Goal: Task Accomplishment & Management: Use online tool/utility

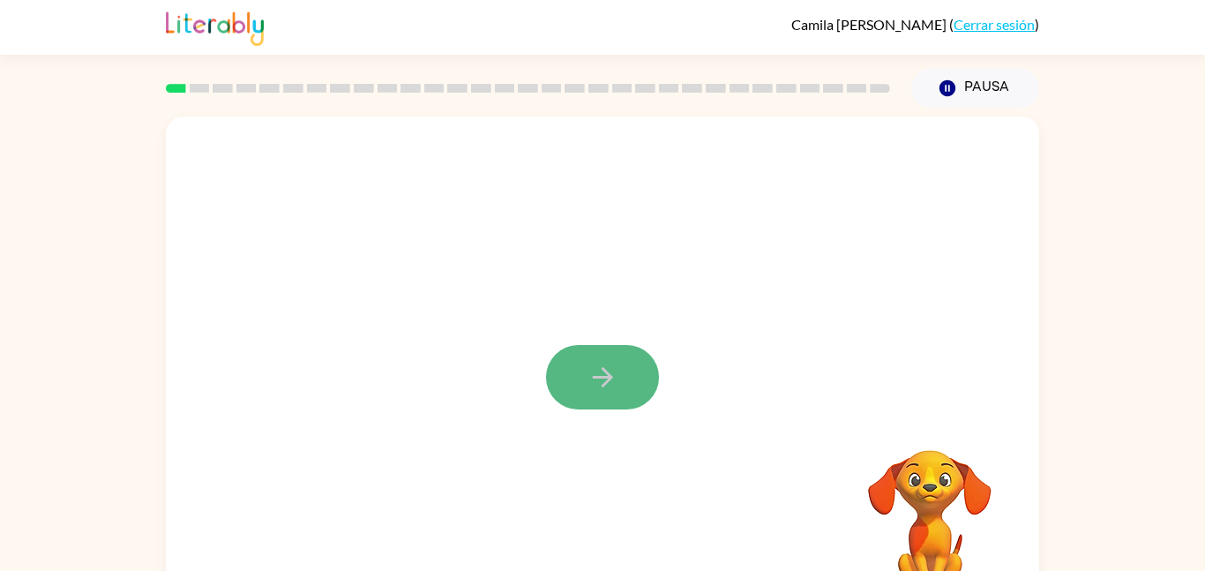
click at [615, 349] on button "button" at bounding box center [602, 377] width 113 height 64
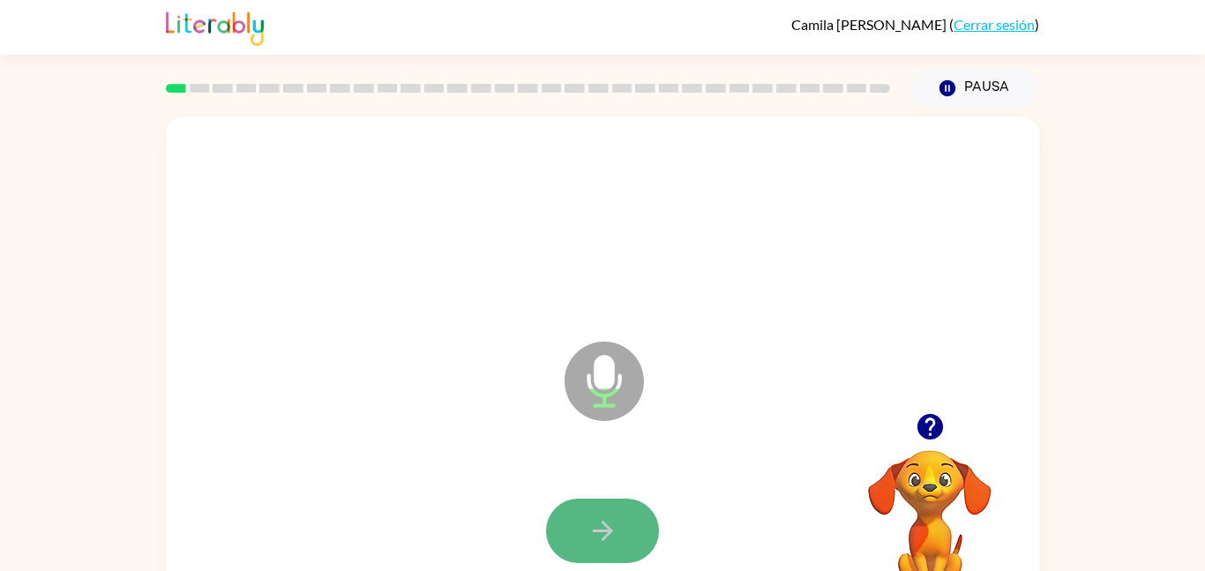
click at [598, 526] on icon "button" at bounding box center [602, 530] width 31 height 31
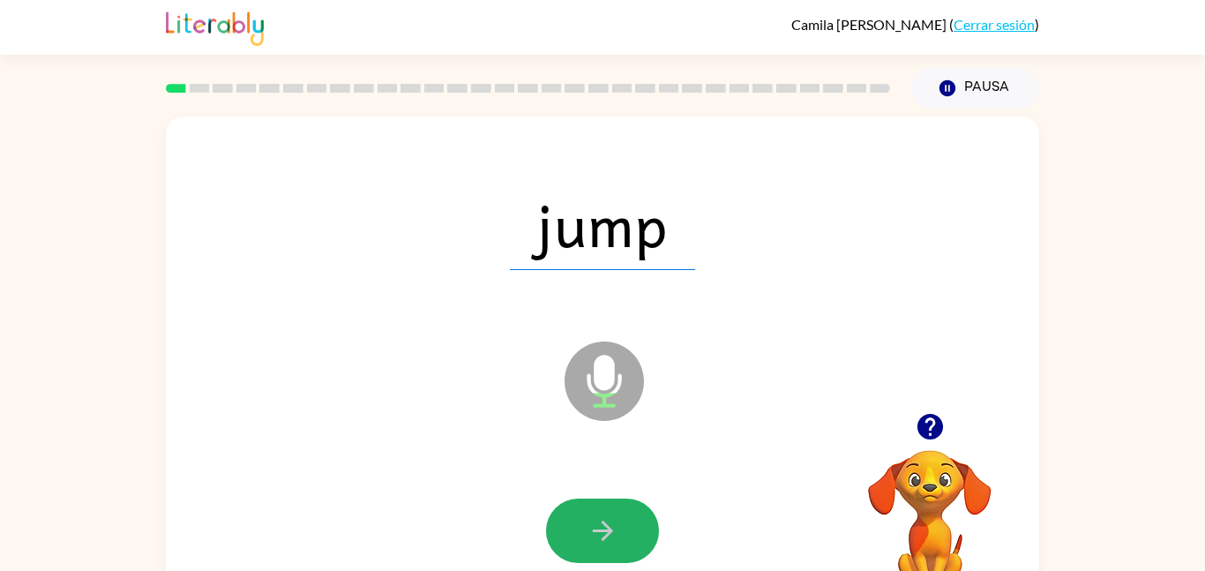
click at [598, 526] on icon "button" at bounding box center [602, 530] width 31 height 31
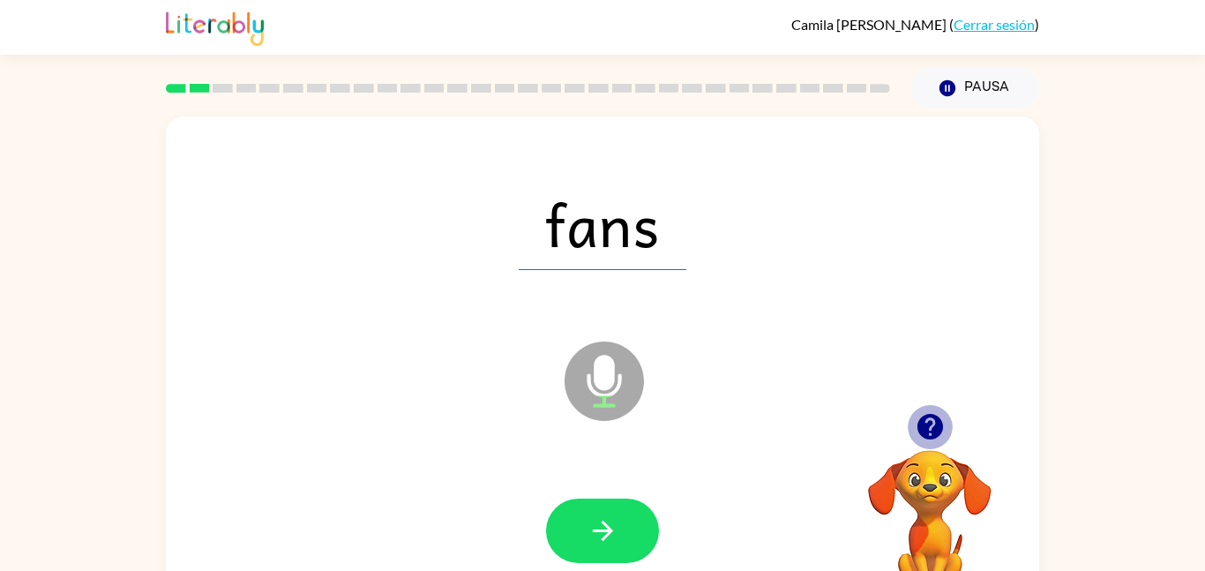
click at [928, 428] on icon "button" at bounding box center [929, 427] width 26 height 26
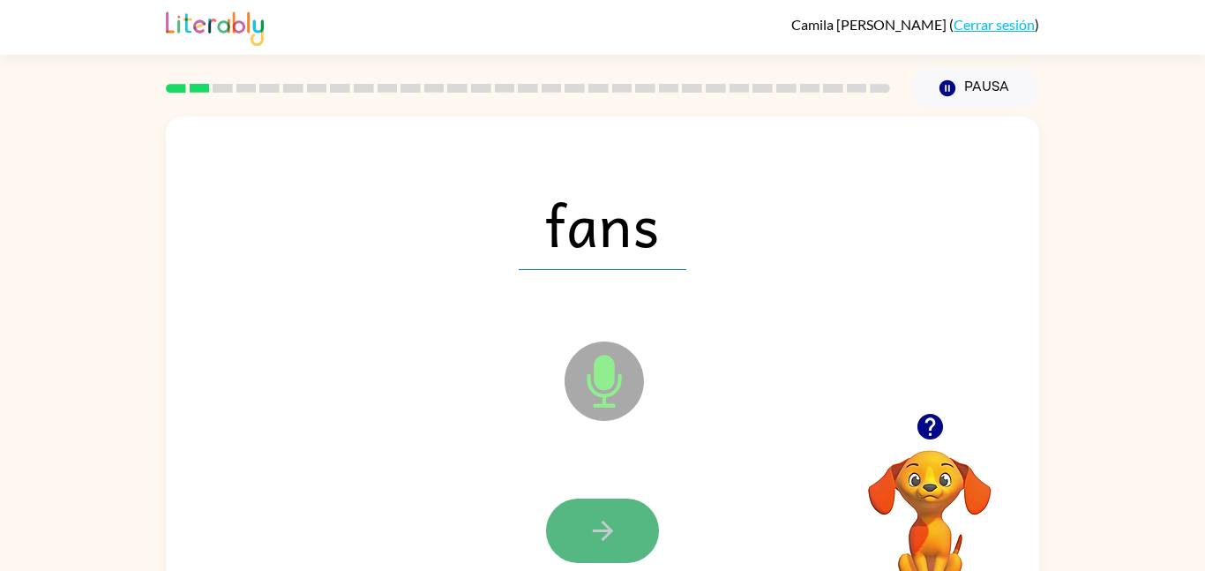
click at [580, 524] on button "button" at bounding box center [602, 530] width 113 height 64
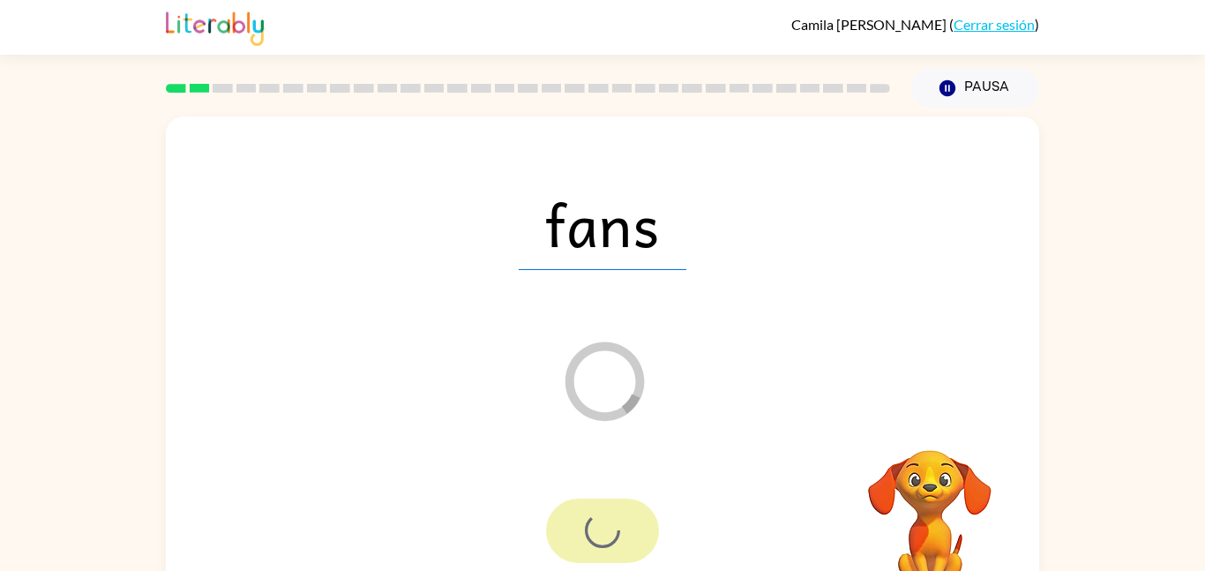
click at [580, 524] on div at bounding box center [602, 530] width 113 height 64
click at [621, 249] on span "fans" at bounding box center [603, 224] width 168 height 92
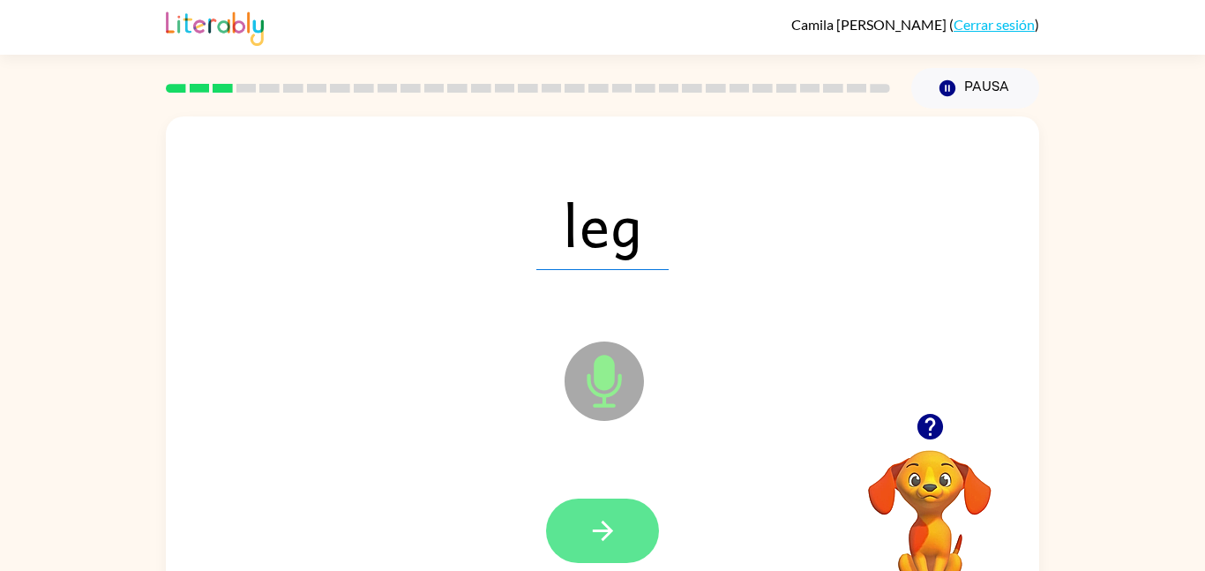
click at [587, 542] on icon "button" at bounding box center [602, 530] width 31 height 31
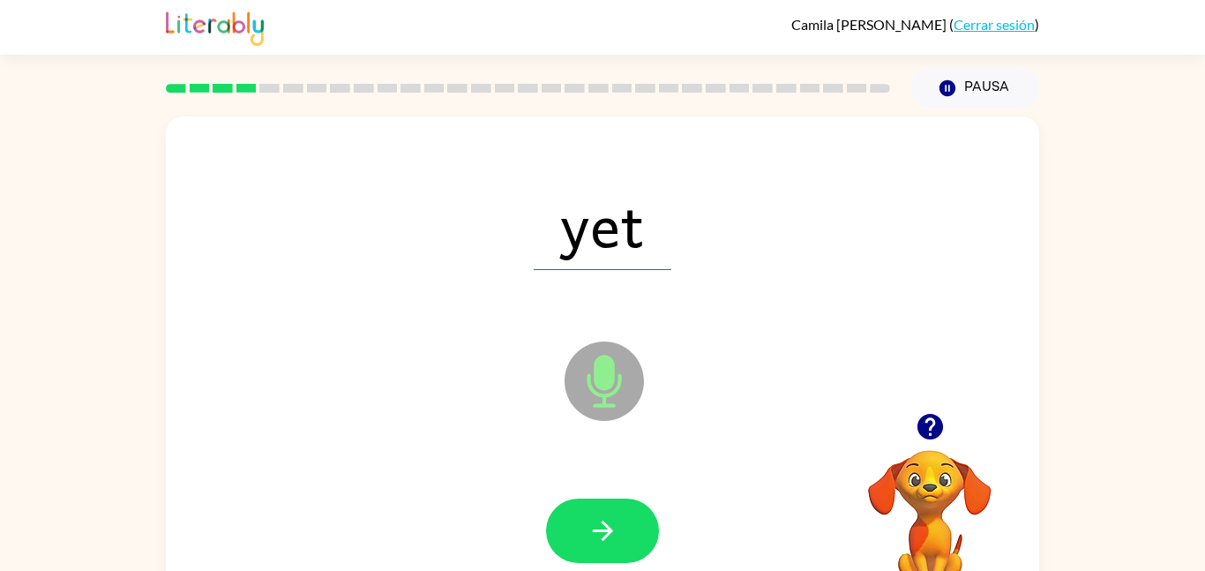
click at [587, 542] on icon "button" at bounding box center [602, 530] width 31 height 31
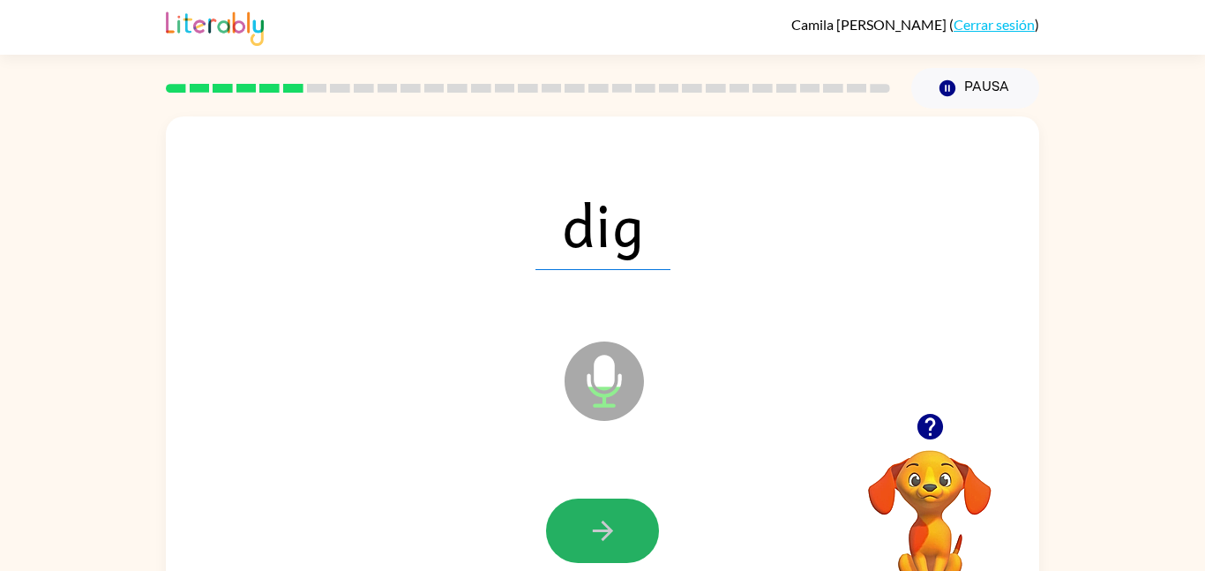
click at [587, 542] on icon "button" at bounding box center [602, 530] width 31 height 31
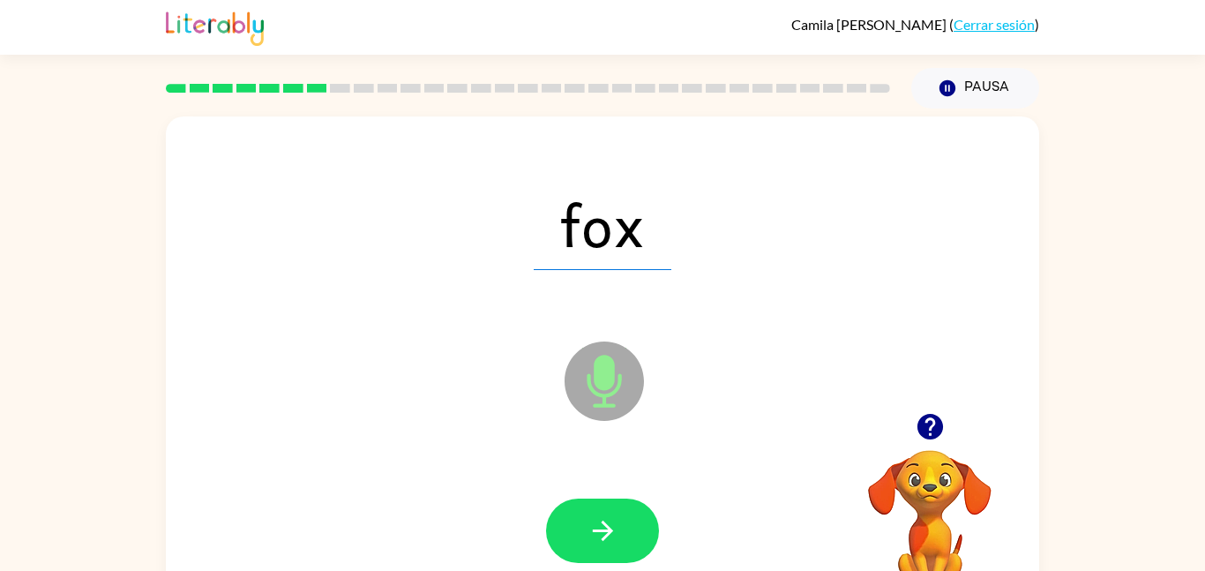
click at [541, 394] on div "fox Micrófono El micrófono está aquí para cuando sea tu turno de hablar" at bounding box center [602, 368] width 873 height 504
click at [617, 534] on button "button" at bounding box center [602, 530] width 113 height 64
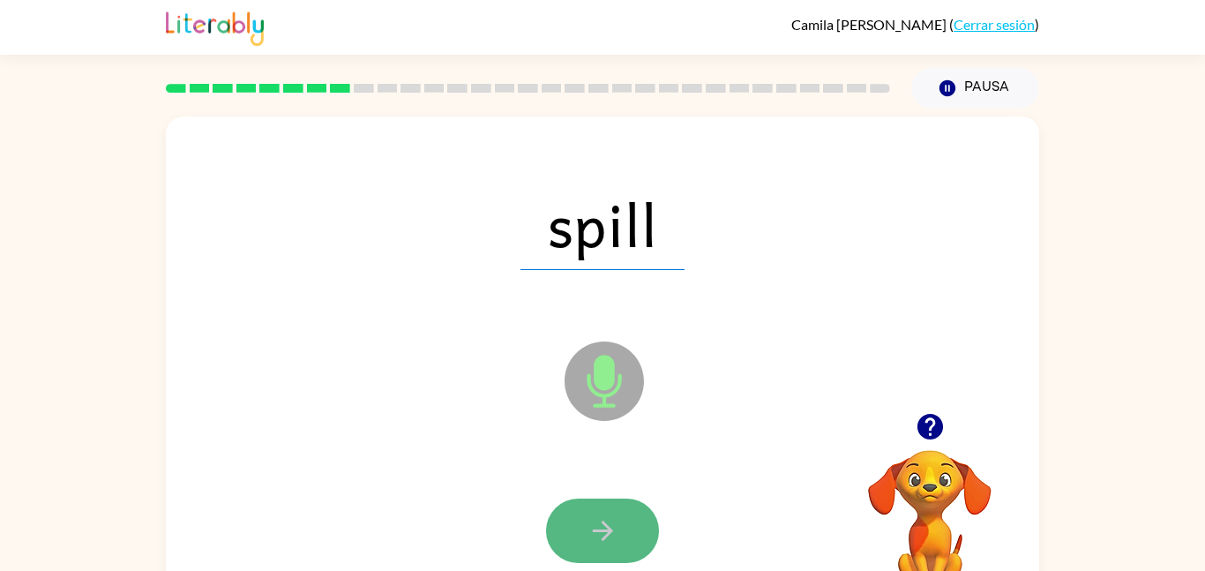
click at [602, 531] on icon "button" at bounding box center [602, 530] width 20 height 20
click at [595, 522] on icon "button" at bounding box center [602, 530] width 31 height 31
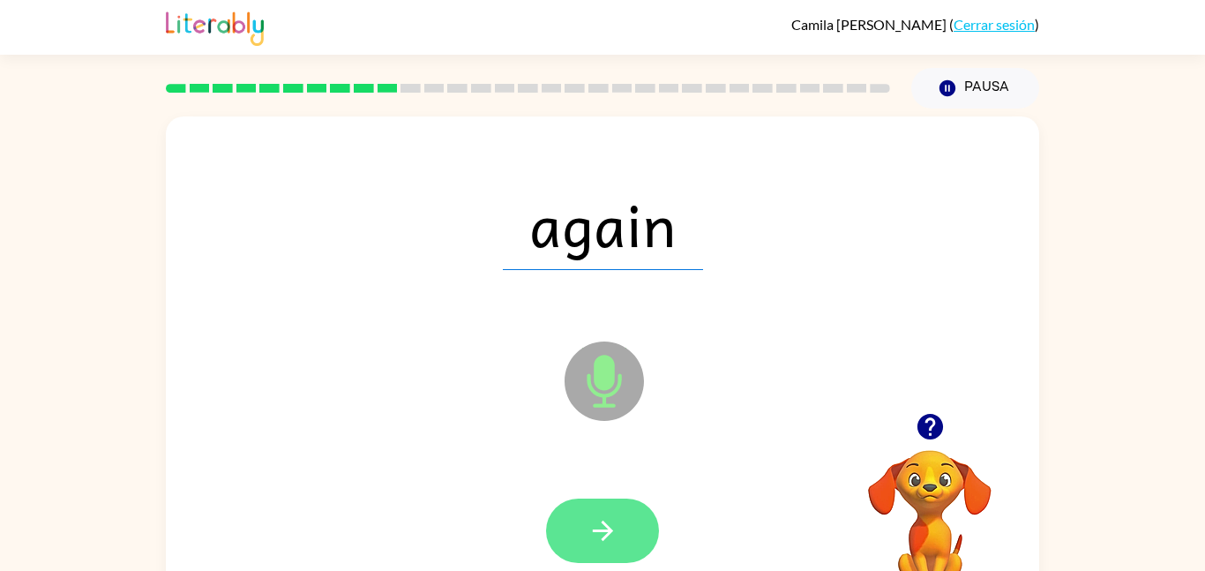
click at [594, 520] on icon "button" at bounding box center [602, 530] width 31 height 31
click at [600, 536] on icon "button" at bounding box center [602, 530] width 31 height 31
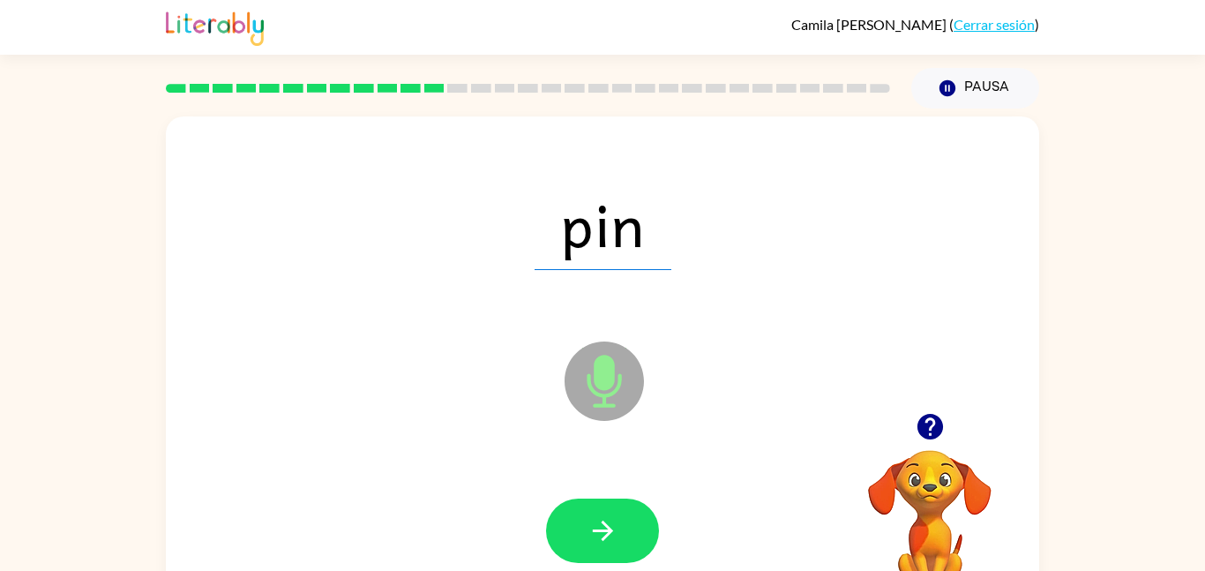
click at [600, 536] on icon "button" at bounding box center [602, 530] width 31 height 31
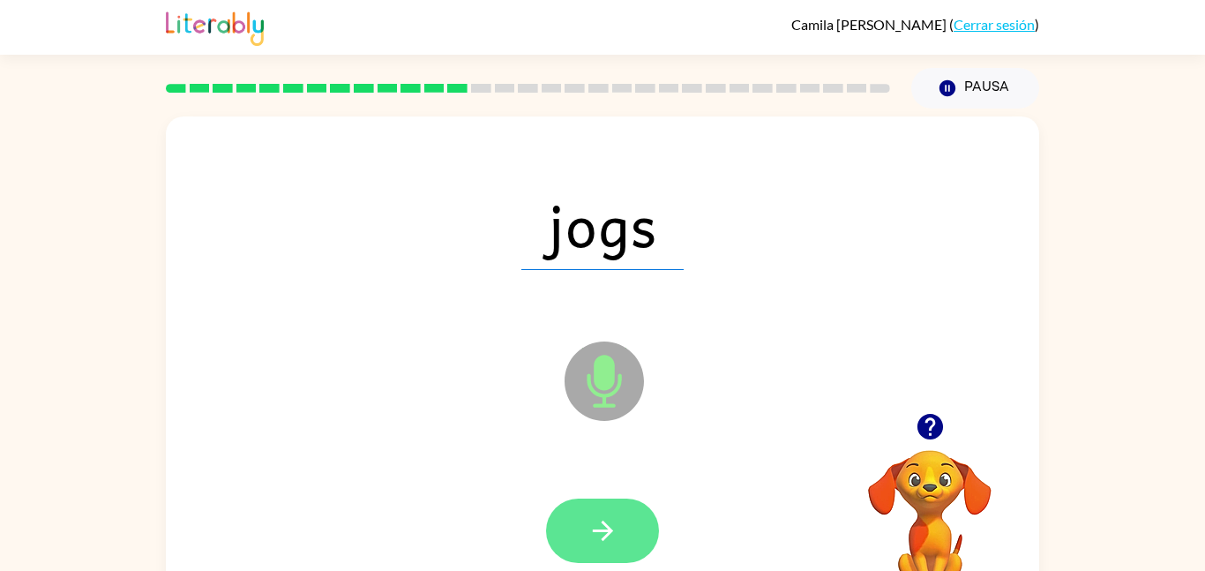
click at [601, 531] on icon "button" at bounding box center [602, 530] width 20 height 20
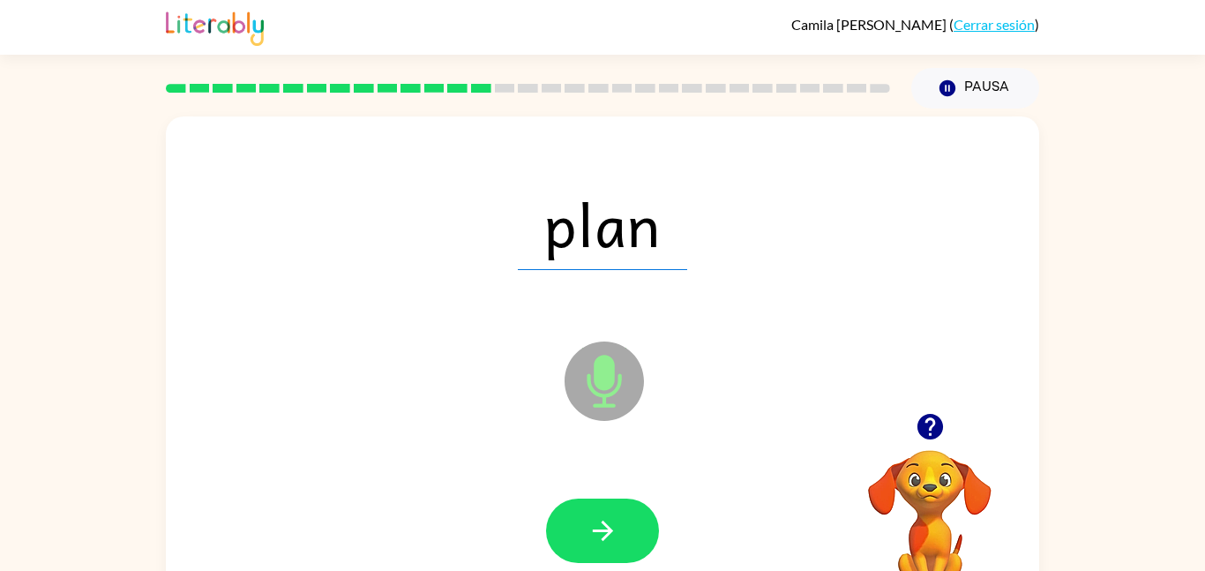
click at [601, 531] on icon "button" at bounding box center [602, 530] width 20 height 20
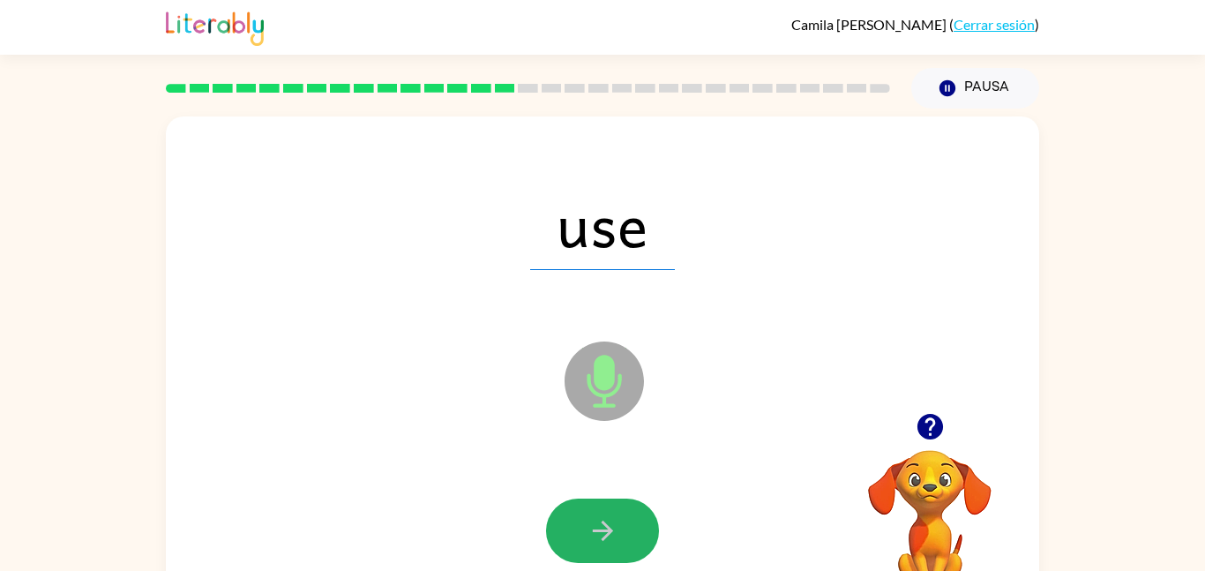
click at [601, 531] on icon "button" at bounding box center [602, 530] width 20 height 20
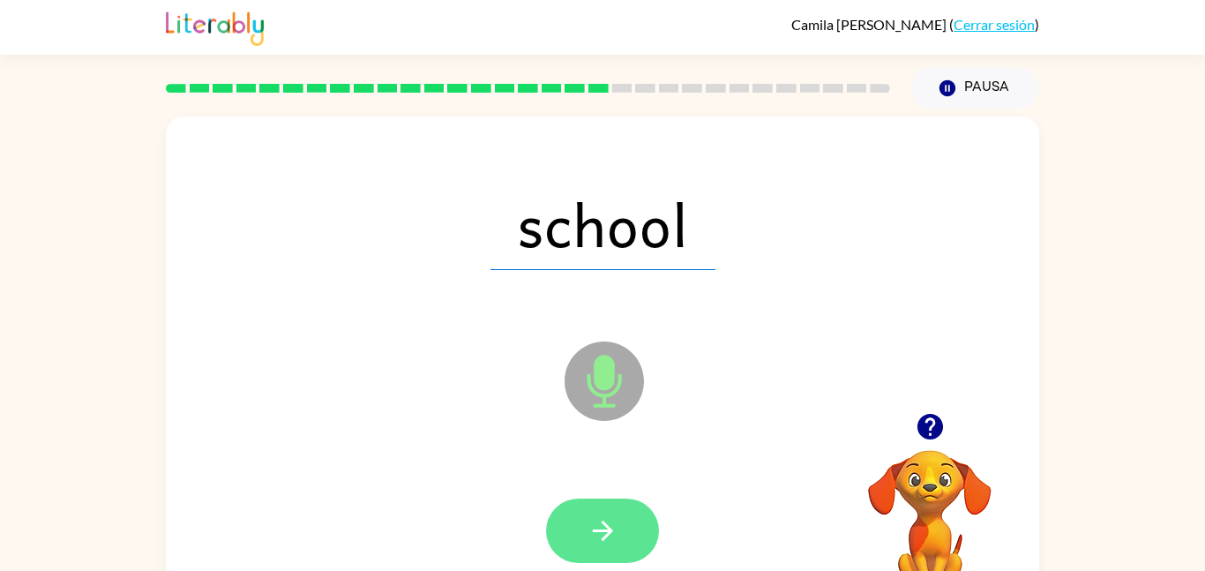
click at [606, 534] on icon "button" at bounding box center [602, 530] width 20 height 20
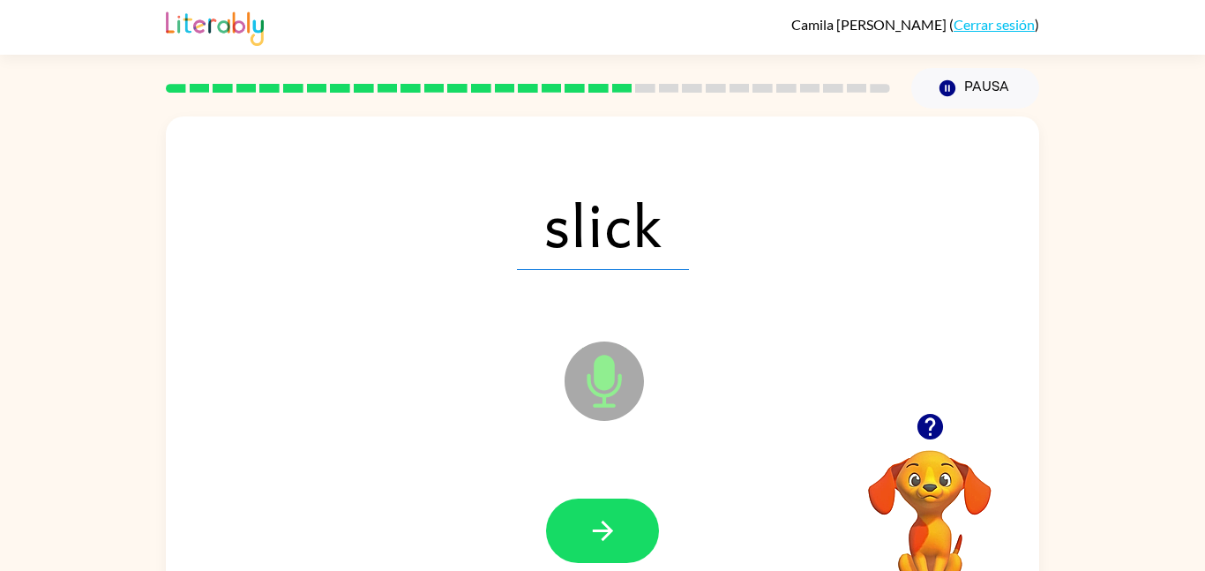
click at [606, 534] on icon "button" at bounding box center [602, 530] width 20 height 20
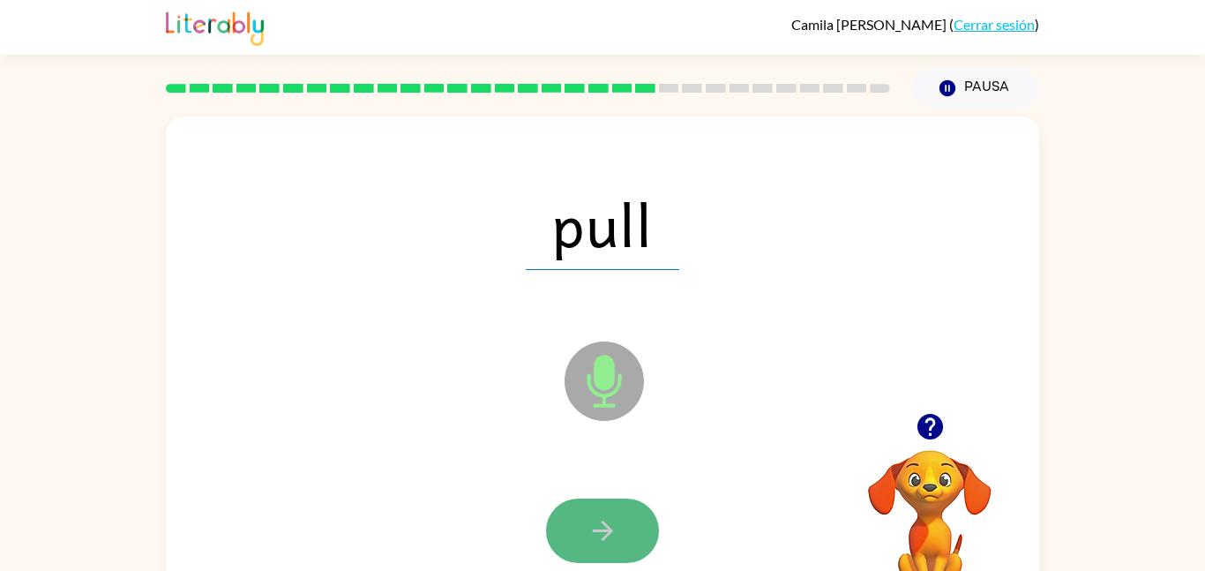
click at [590, 557] on button "button" at bounding box center [602, 530] width 113 height 64
click at [600, 521] on icon "button" at bounding box center [602, 530] width 31 height 31
click at [609, 511] on button "button" at bounding box center [602, 530] width 113 height 64
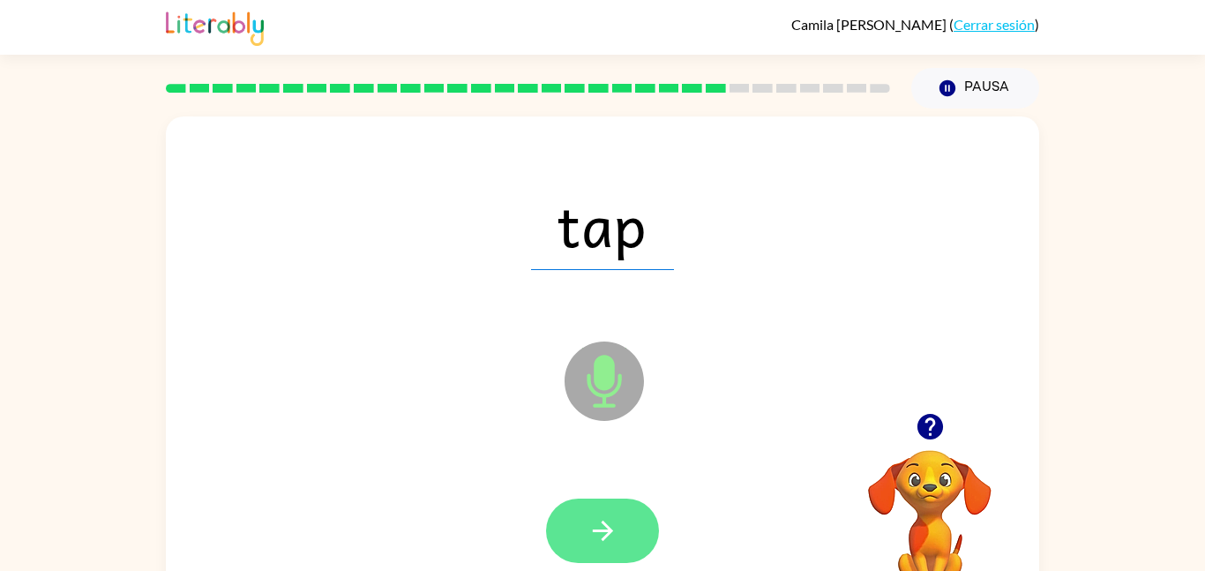
click at [607, 511] on button "button" at bounding box center [602, 530] width 113 height 64
click at [606, 511] on button "button" at bounding box center [602, 530] width 113 height 64
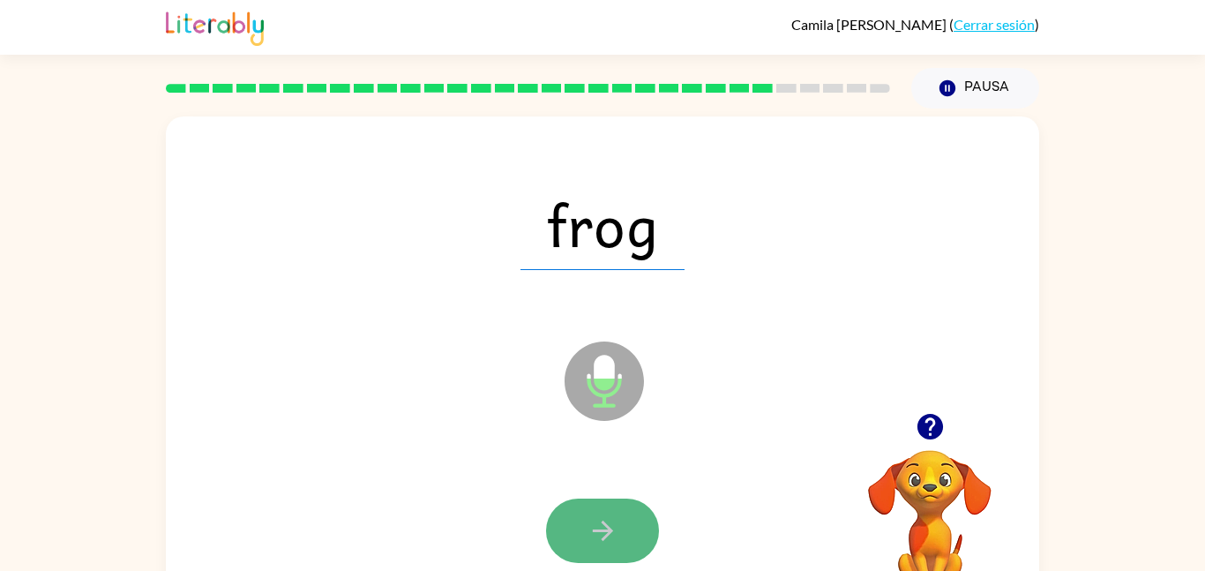
click at [612, 522] on icon "button" at bounding box center [602, 530] width 31 height 31
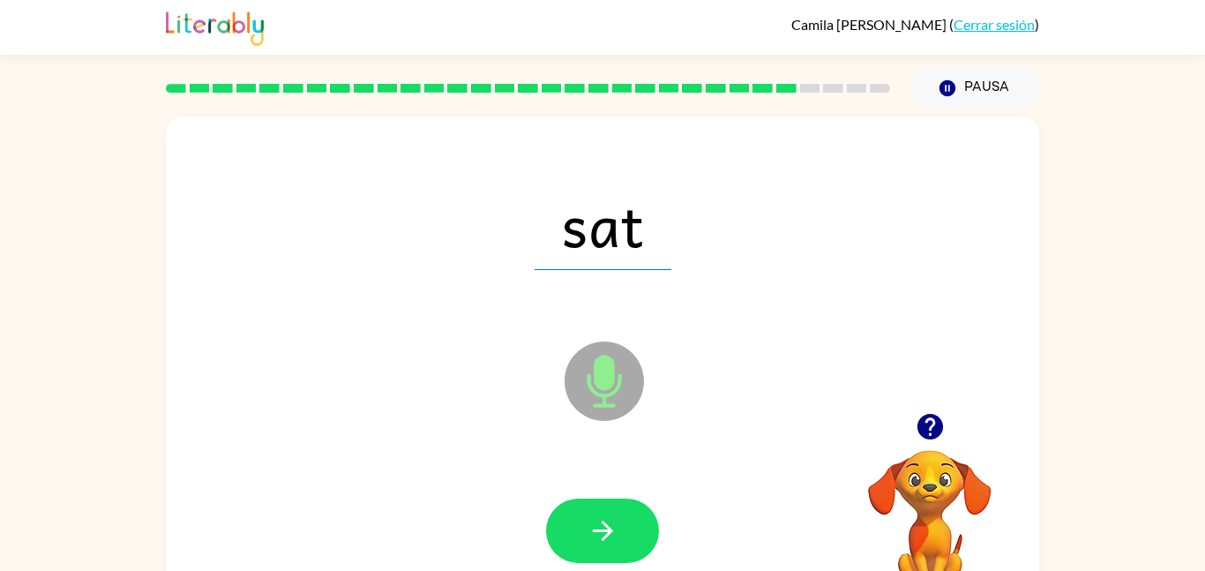
click at [612, 522] on icon "button" at bounding box center [602, 530] width 31 height 31
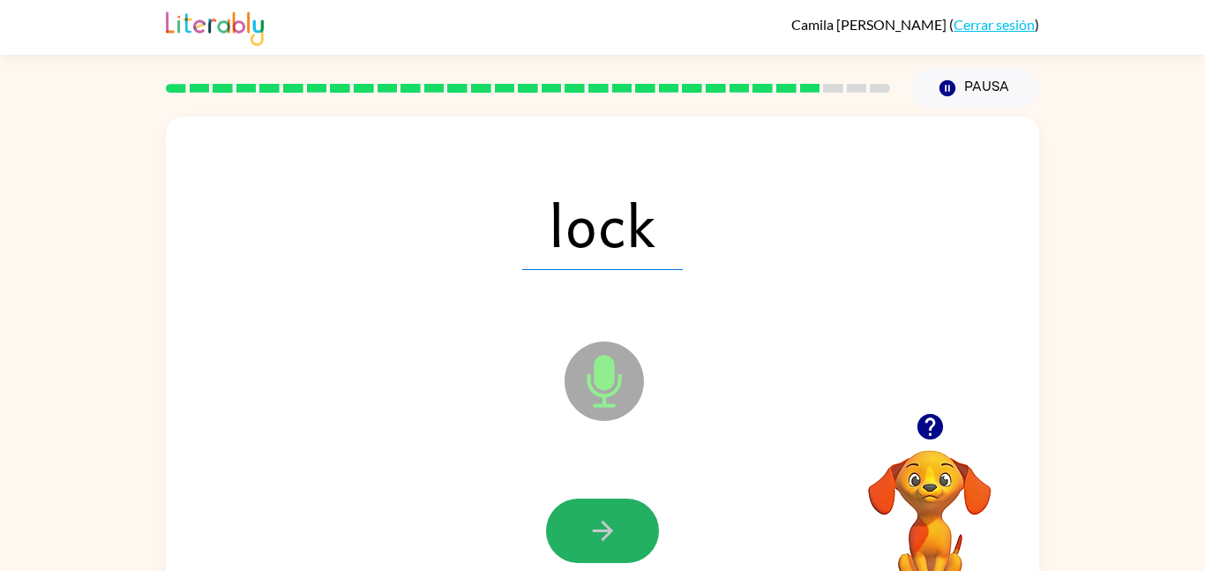
click at [612, 522] on icon "button" at bounding box center [602, 530] width 31 height 31
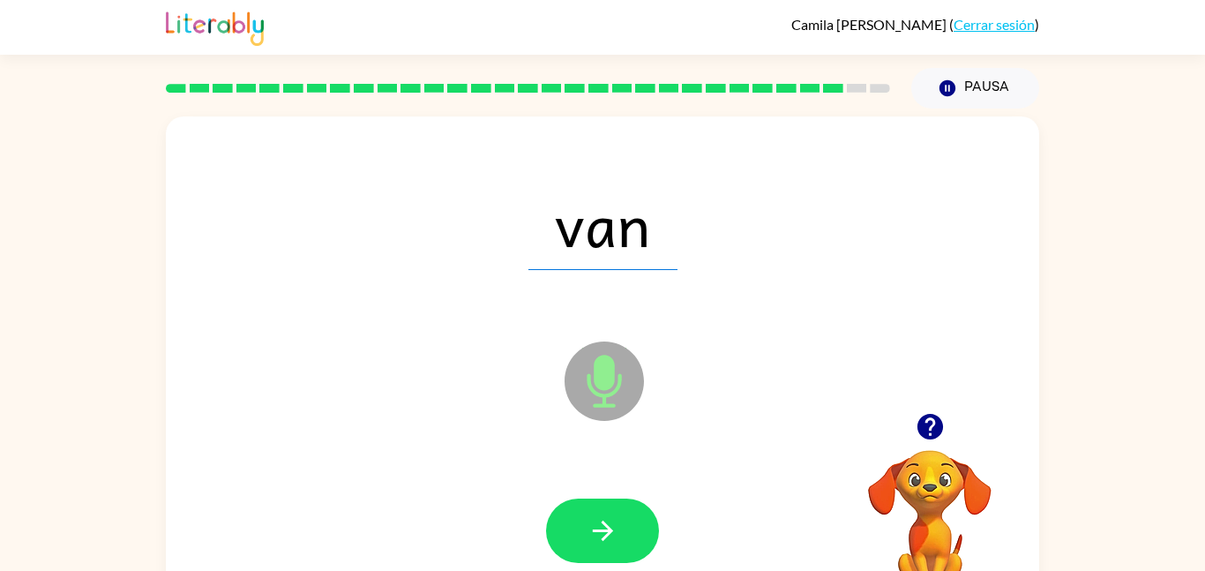
click at [612, 522] on icon "button" at bounding box center [602, 530] width 31 height 31
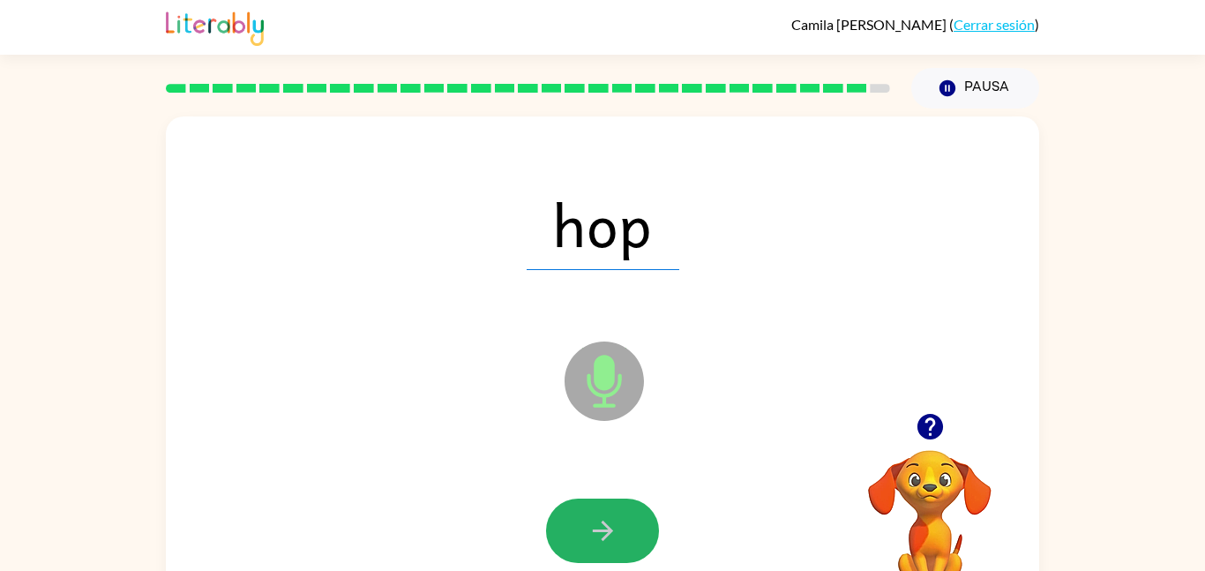
click at [612, 522] on icon "button" at bounding box center [602, 530] width 31 height 31
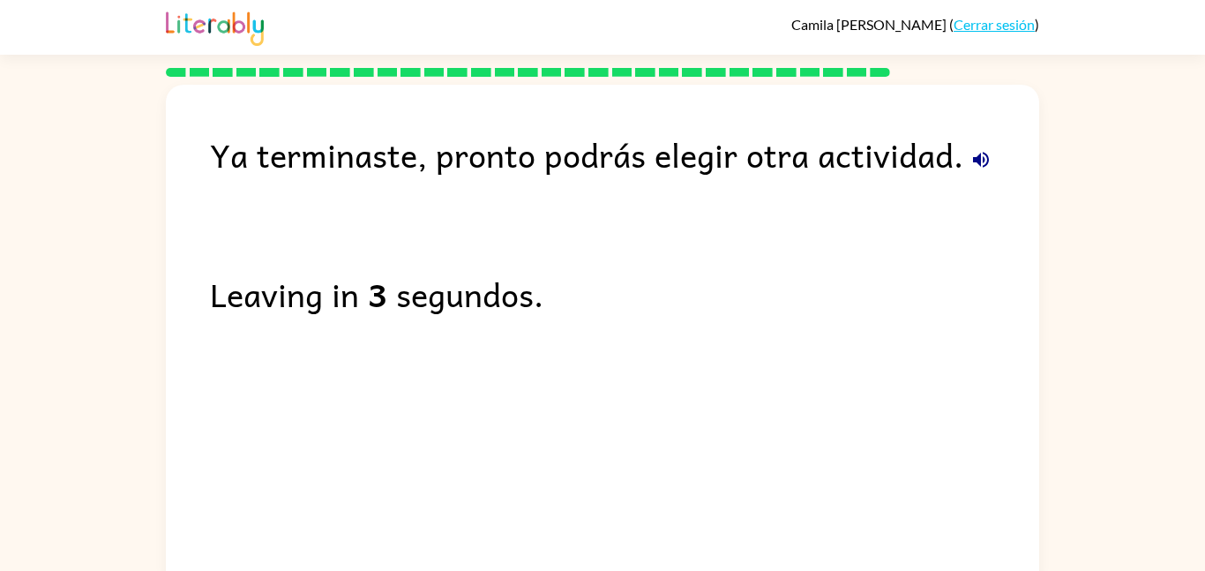
click at [977, 161] on icon "button" at bounding box center [980, 159] width 21 height 21
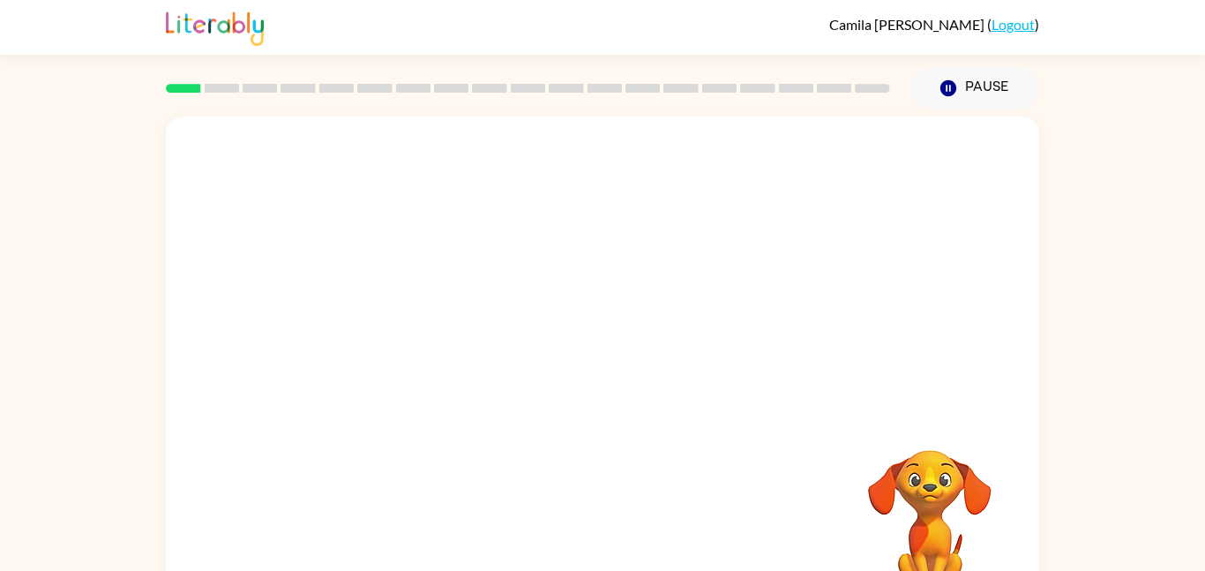
click at [612, 437] on div "Your browser must support playing .mp4 files to use Literably. Please try using…" at bounding box center [602, 368] width 873 height 504
click at [352, 212] on div at bounding box center [602, 264] width 873 height 296
click at [370, 311] on div at bounding box center [602, 264] width 873 height 296
click at [176, 93] on div at bounding box center [527, 88] width 745 height 62
click at [577, 378] on button "button" at bounding box center [602, 377] width 113 height 64
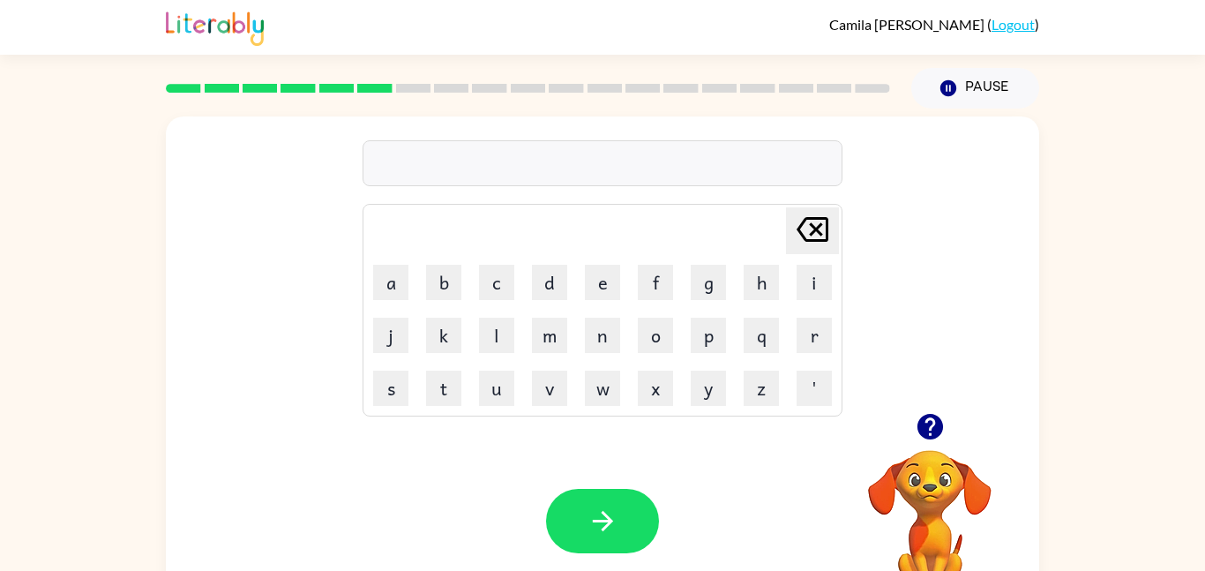
click at [924, 431] on icon "button" at bounding box center [929, 427] width 26 height 26
click at [797, 227] on icon "[PERSON_NAME] last character input" at bounding box center [812, 229] width 42 height 42
click at [768, 277] on button "h" at bounding box center [760, 282] width 35 height 35
type button "h"
click at [706, 282] on button "g" at bounding box center [708, 282] width 35 height 35
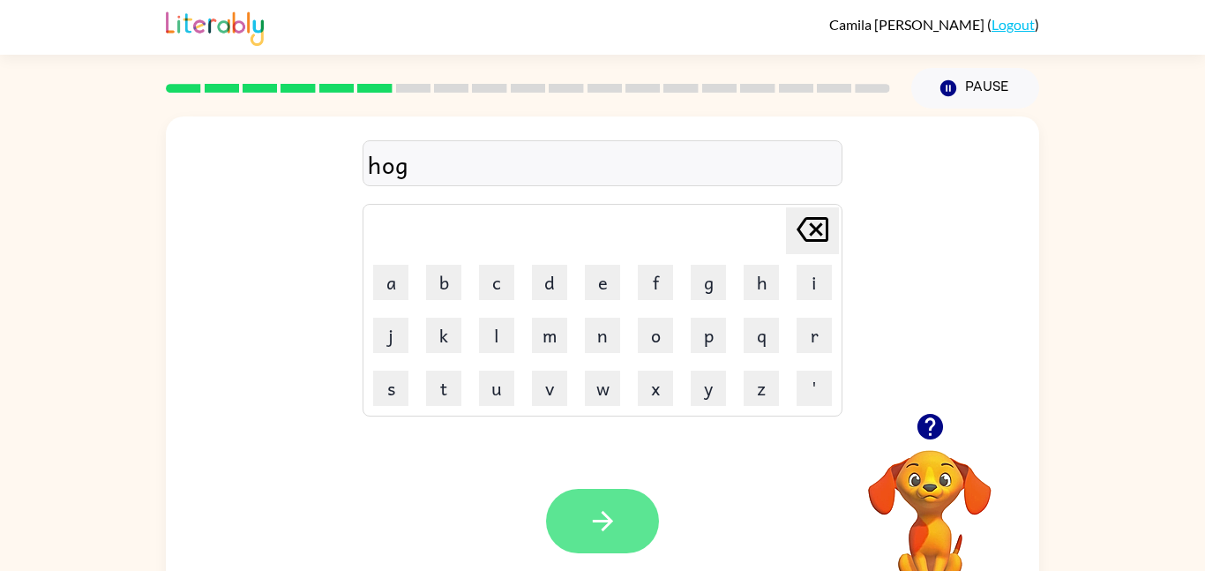
click at [605, 511] on icon "button" at bounding box center [602, 520] width 31 height 31
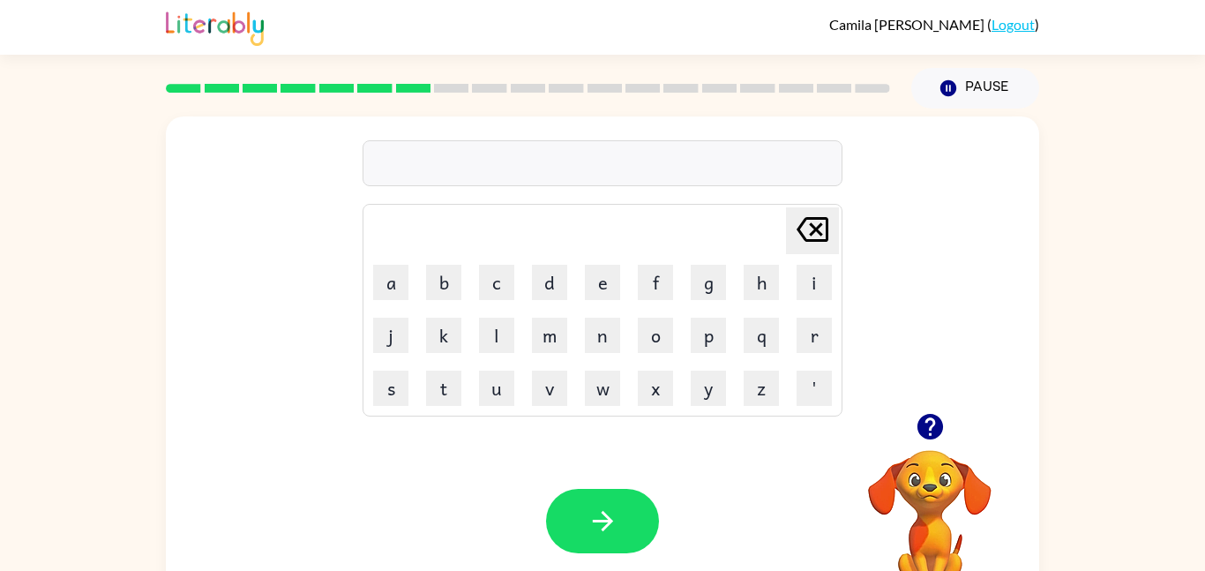
click at [362, 455] on div "Your browser must support playing .mp4 files to use Literably. Please try using…" at bounding box center [602, 521] width 873 height 198
click at [658, 273] on button "f" at bounding box center [655, 282] width 35 height 35
click at [373, 296] on button "a" at bounding box center [390, 282] width 35 height 35
click at [388, 379] on button "s" at bounding box center [390, 387] width 35 height 35
click at [437, 398] on button "t" at bounding box center [443, 387] width 35 height 35
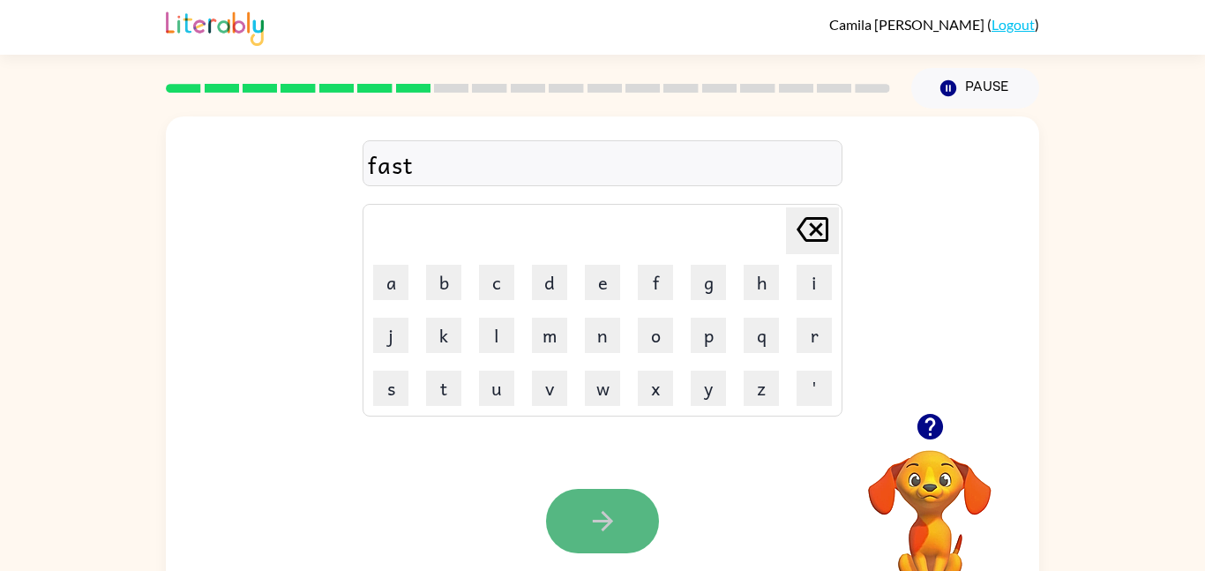
click at [610, 515] on icon "button" at bounding box center [602, 520] width 31 height 31
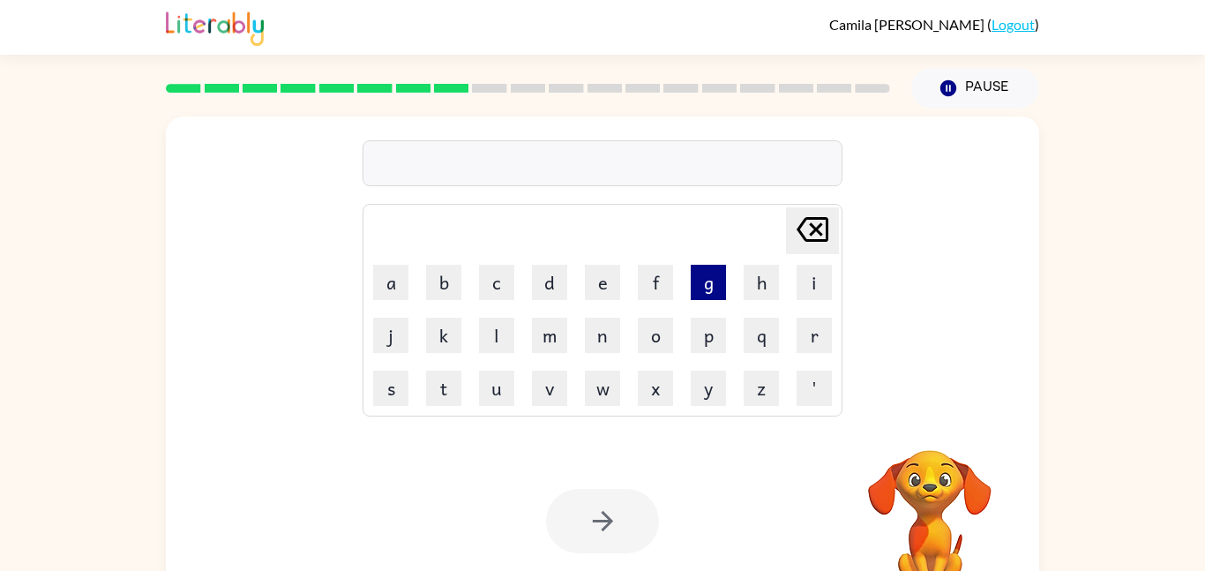
click at [699, 280] on button "g" at bounding box center [708, 282] width 35 height 35
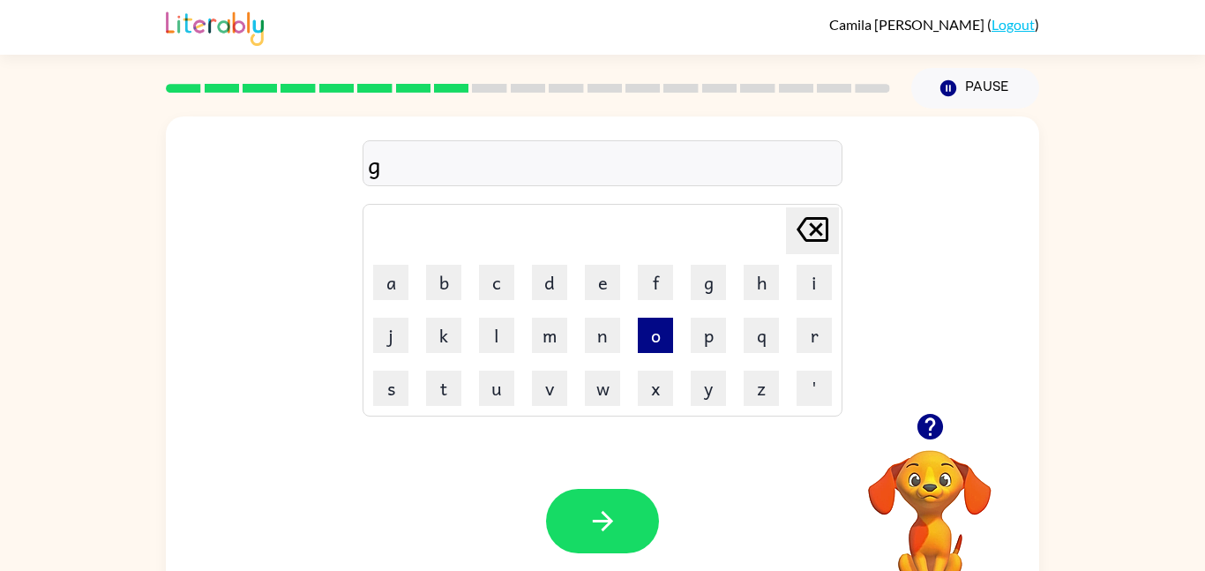
click at [649, 337] on button "o" at bounding box center [655, 334] width 35 height 35
click at [451, 384] on button "t" at bounding box center [443, 387] width 35 height 35
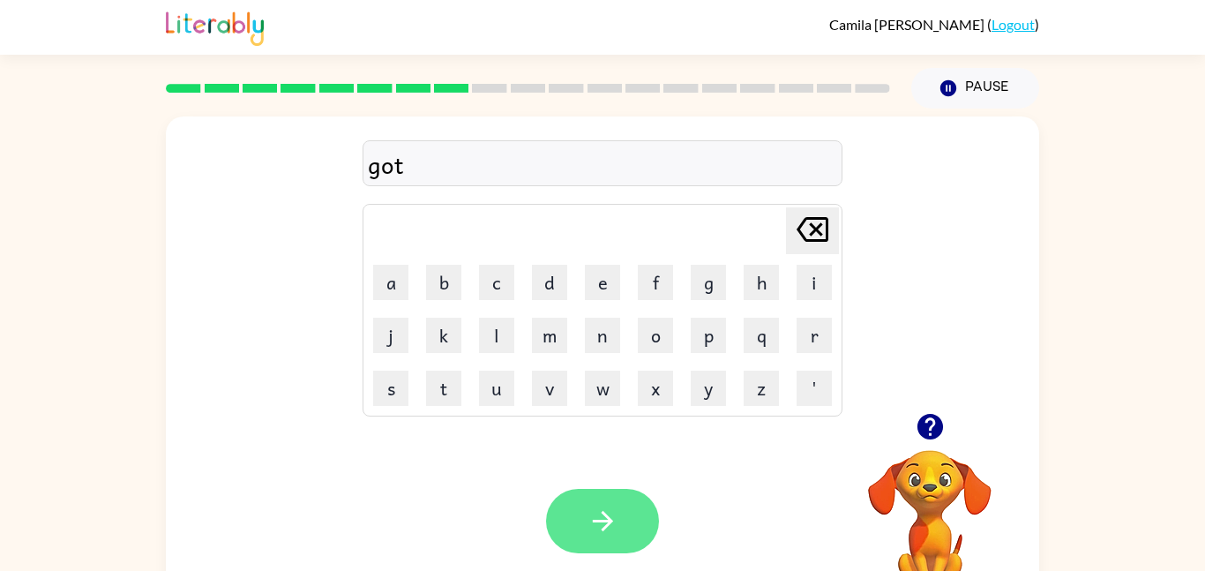
click at [609, 510] on icon "button" at bounding box center [602, 520] width 31 height 31
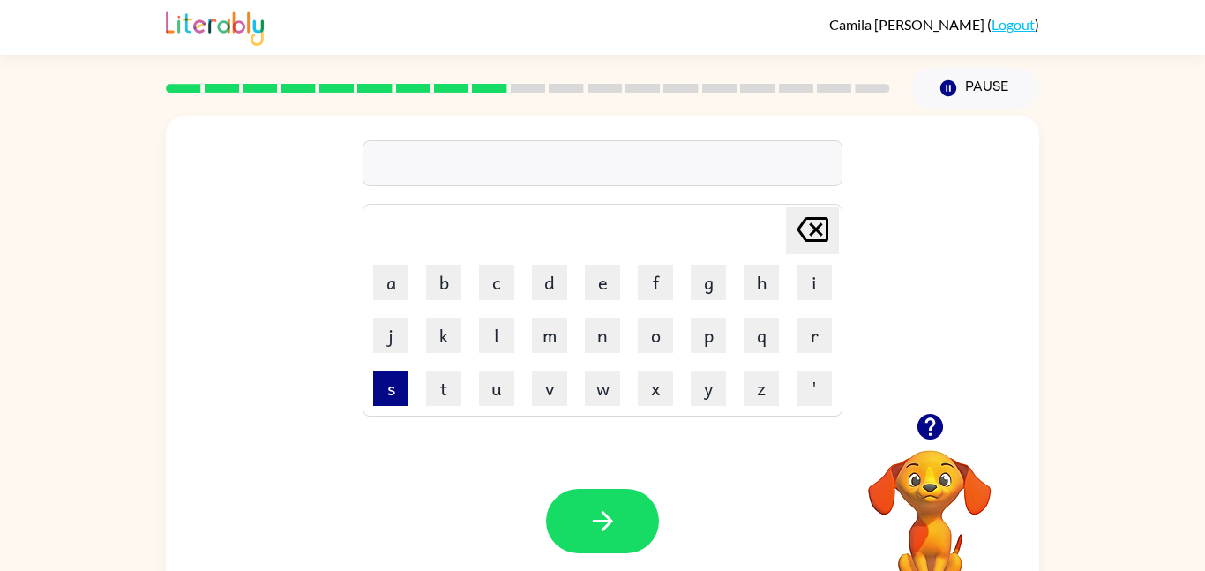
click at [392, 388] on button "s" at bounding box center [390, 387] width 35 height 35
click at [807, 273] on button "i" at bounding box center [813, 282] width 35 height 35
click at [439, 392] on button "t" at bounding box center [443, 387] width 35 height 35
click at [398, 398] on button "s" at bounding box center [390, 387] width 35 height 35
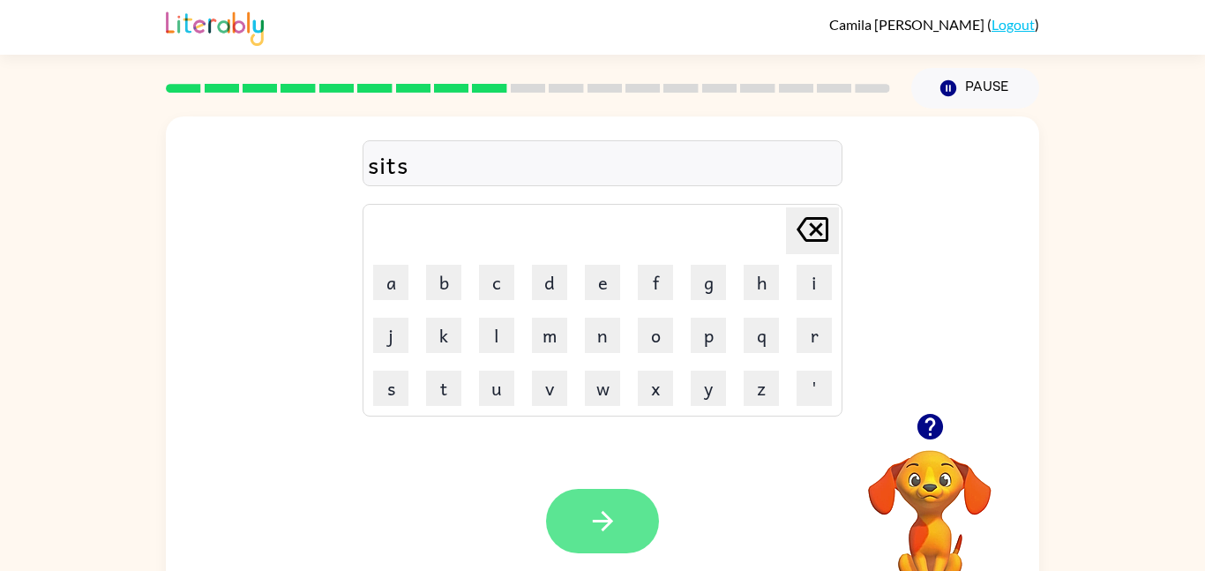
type button "s"
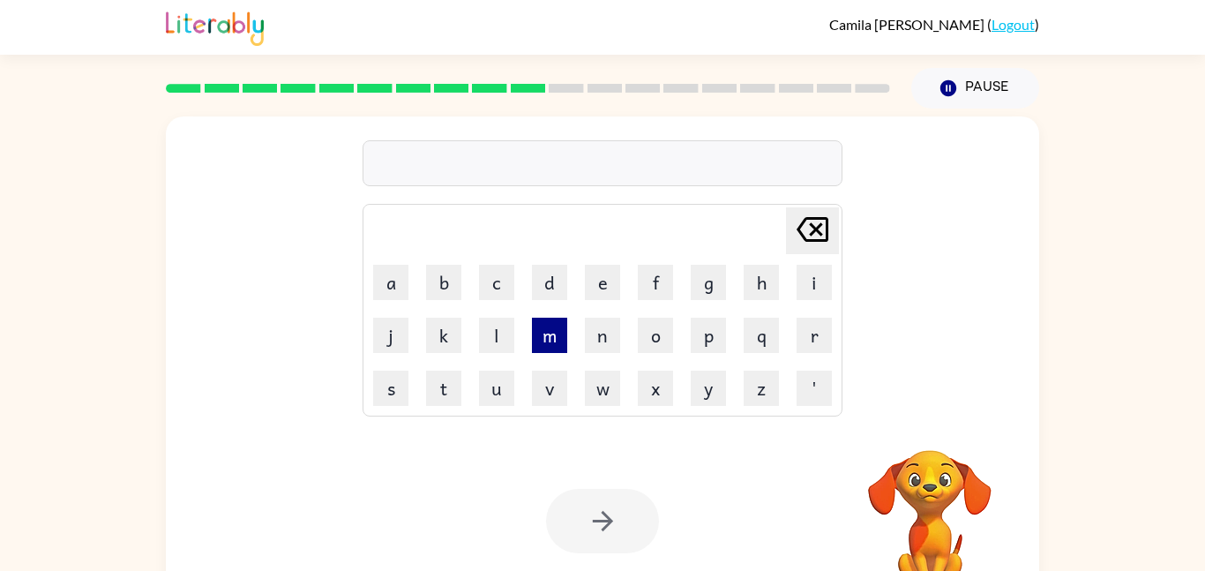
click at [548, 336] on button "m" at bounding box center [549, 334] width 35 height 35
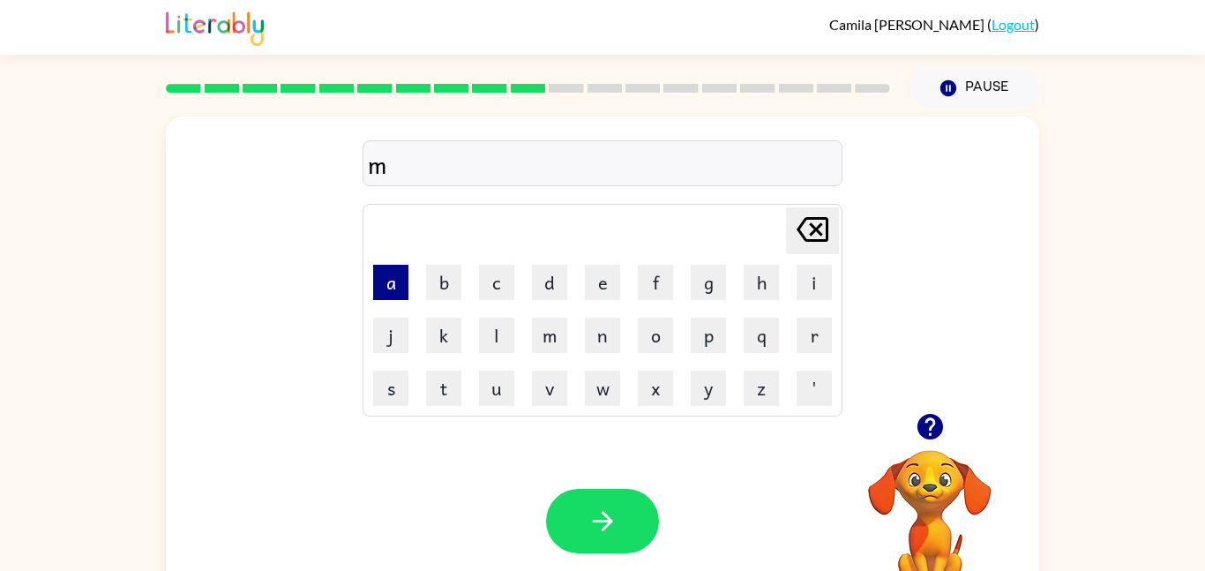
click at [392, 292] on button "a" at bounding box center [390, 282] width 35 height 35
click at [440, 378] on button "t" at bounding box center [443, 387] width 35 height 35
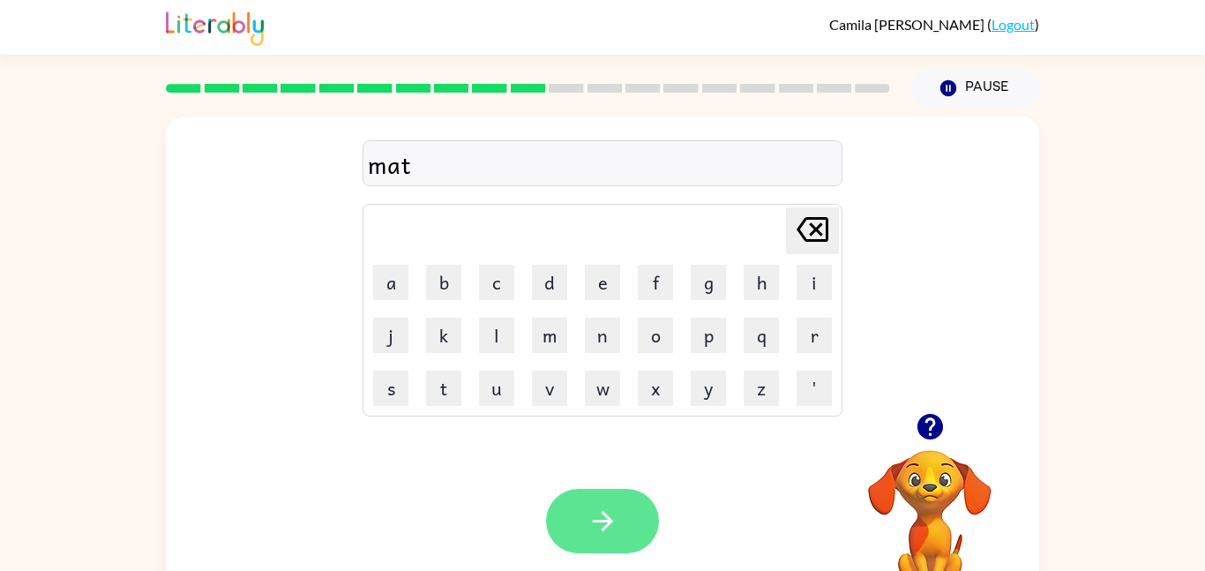
click at [599, 536] on button "button" at bounding box center [602, 521] width 113 height 64
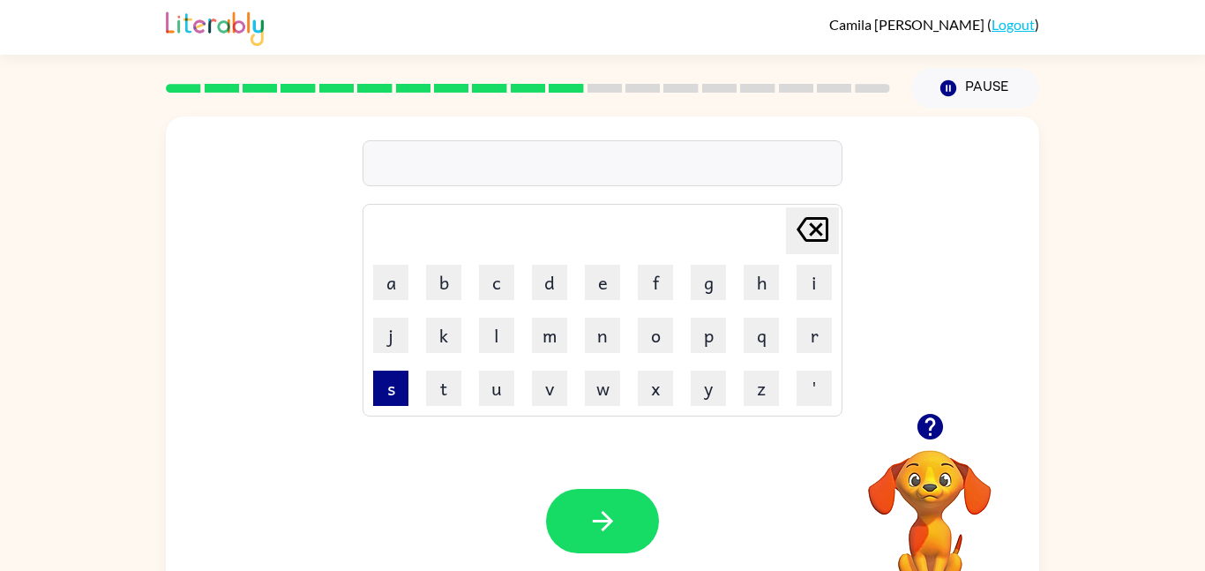
click at [379, 382] on button "s" at bounding box center [390, 387] width 35 height 35
click at [817, 270] on button "i" at bounding box center [813, 282] width 35 height 35
click at [643, 376] on button "x" at bounding box center [655, 387] width 35 height 35
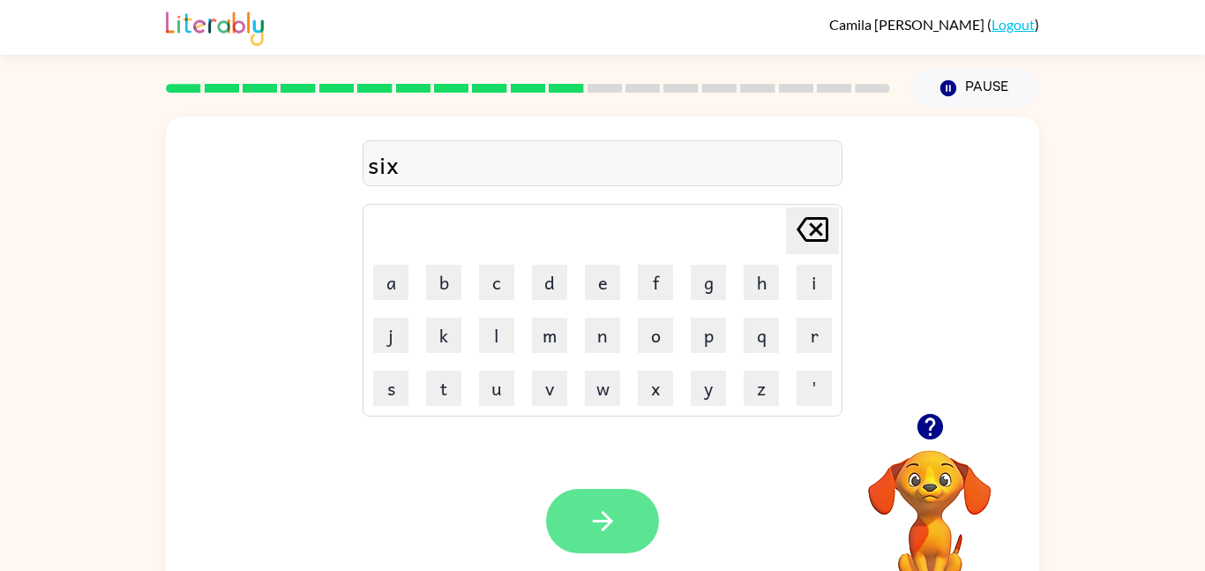
click at [636, 527] on button "button" at bounding box center [602, 521] width 113 height 64
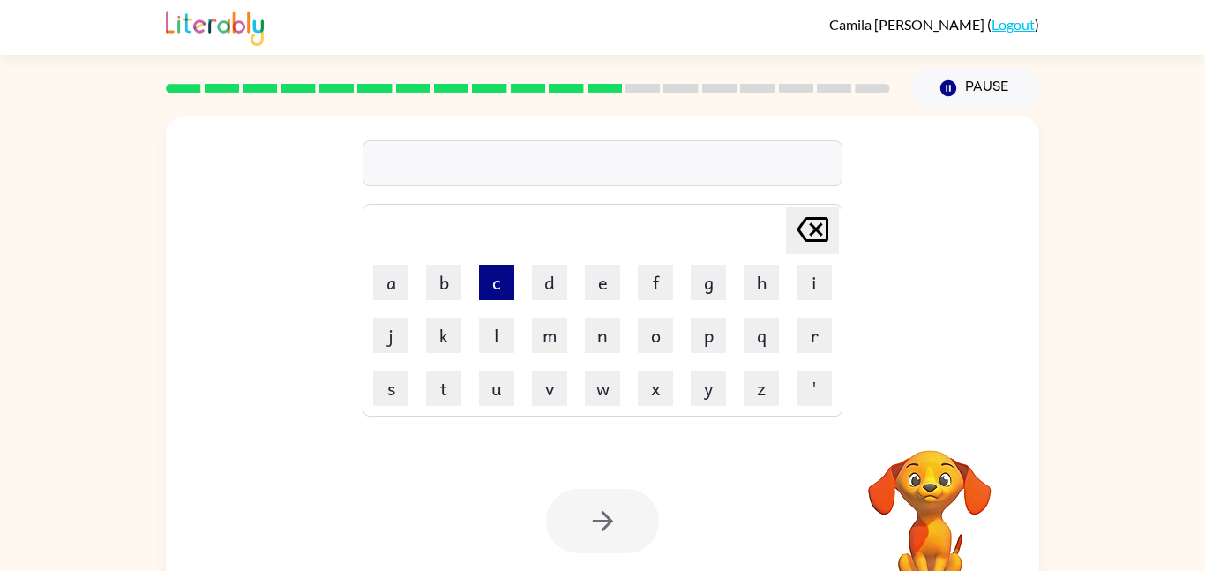
click at [494, 288] on button "c" at bounding box center [496, 282] width 35 height 35
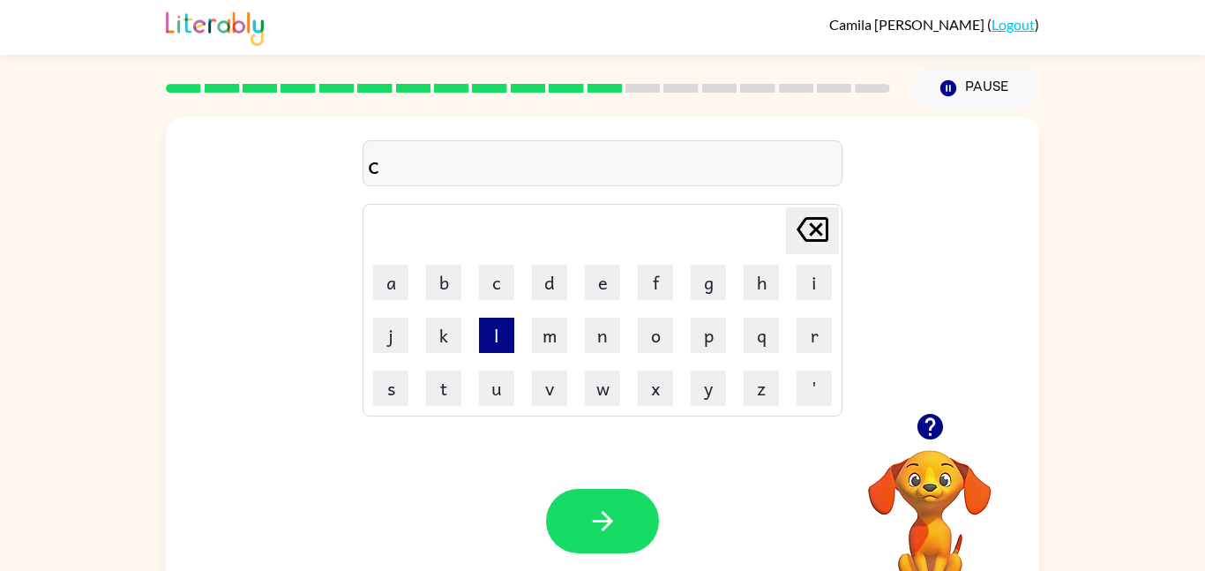
click at [489, 324] on button "l" at bounding box center [496, 334] width 35 height 35
click at [657, 338] on button "o" at bounding box center [655, 334] width 35 height 35
click at [455, 330] on button "k" at bounding box center [443, 334] width 35 height 35
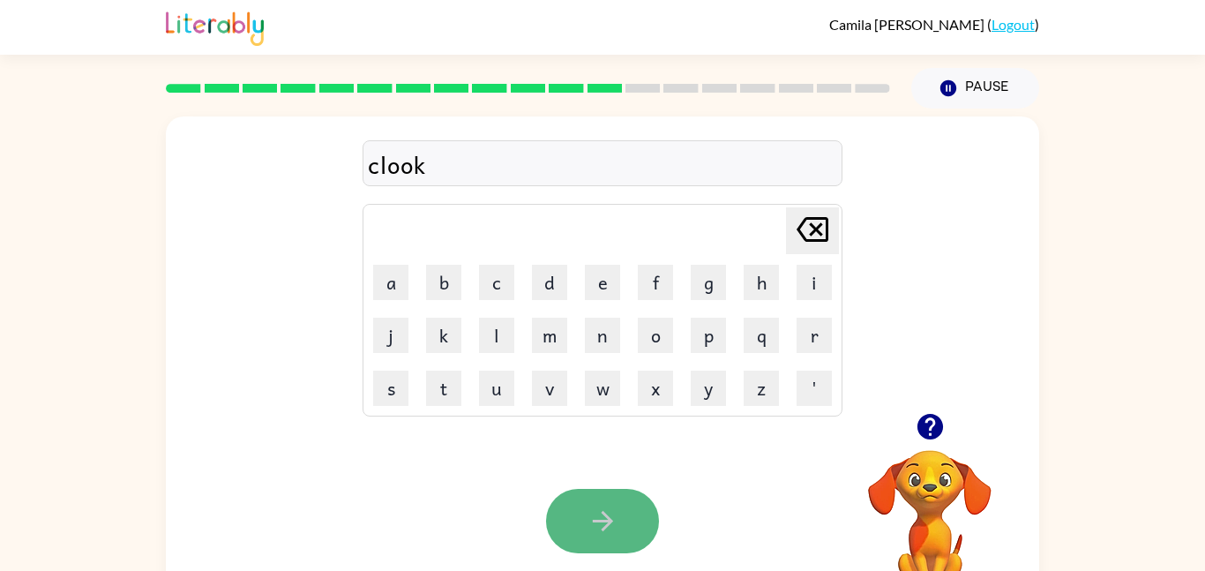
click at [569, 526] on button "button" at bounding box center [602, 521] width 113 height 64
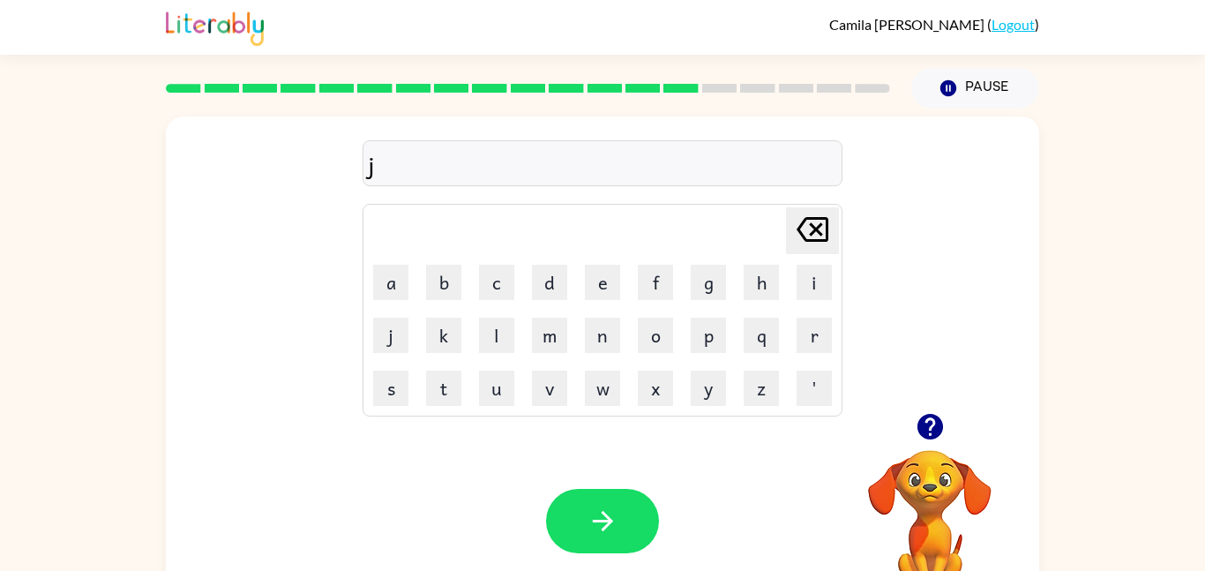
click at [930, 430] on icon "button" at bounding box center [930, 426] width 31 height 31
click at [381, 276] on button "a" at bounding box center [390, 282] width 35 height 35
click at [387, 380] on button "s" at bounding box center [390, 387] width 35 height 35
type button "s"
click at [441, 386] on button "t" at bounding box center [443, 387] width 35 height 35
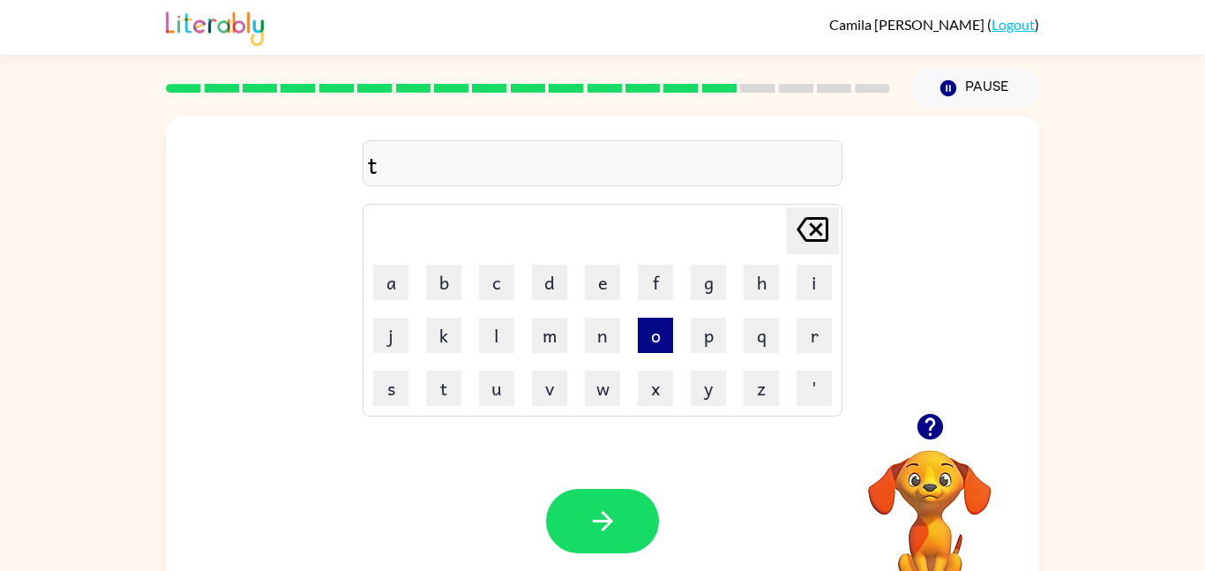
click at [656, 334] on button "o" at bounding box center [655, 334] width 35 height 35
click at [703, 331] on button "p" at bounding box center [708, 334] width 35 height 35
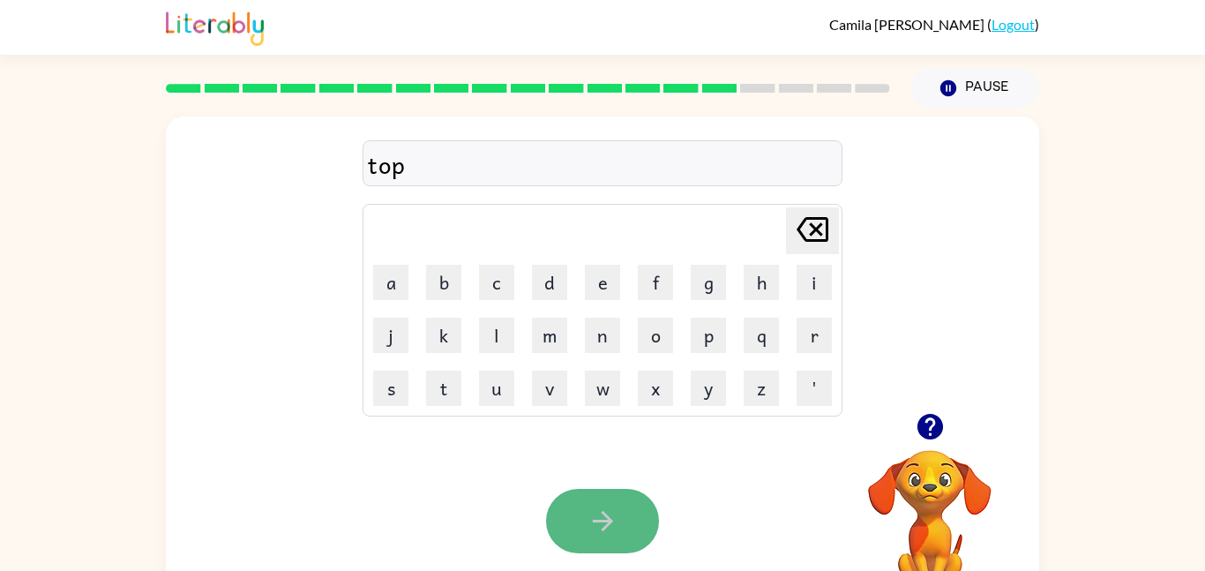
click at [651, 509] on button "button" at bounding box center [602, 521] width 113 height 64
click at [613, 512] on icon "button" at bounding box center [602, 520] width 31 height 31
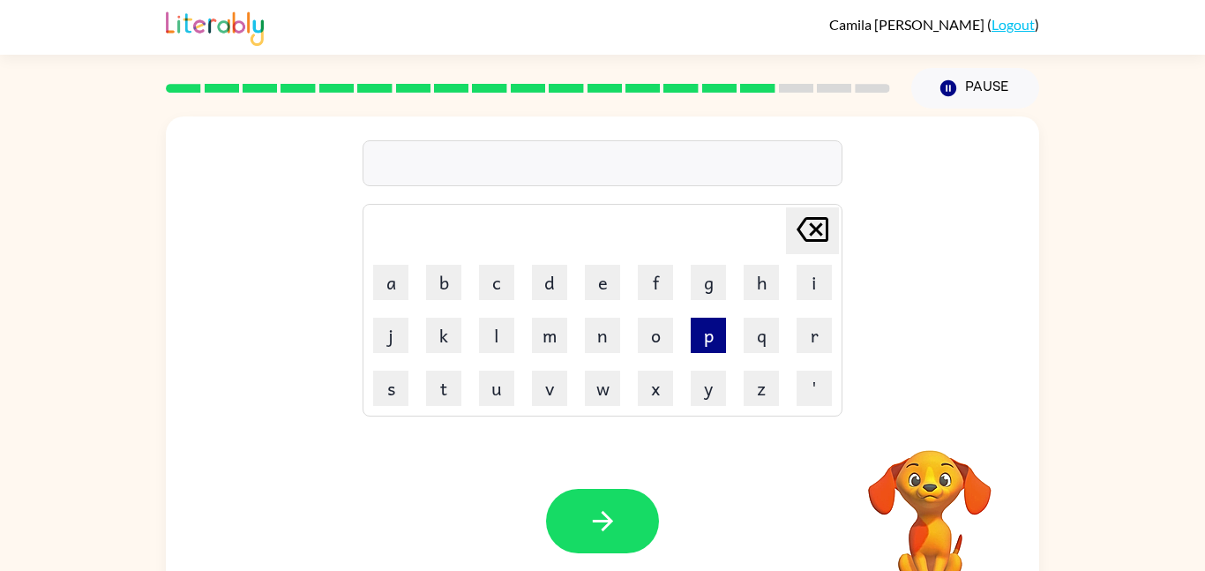
click at [704, 341] on button "p" at bounding box center [708, 334] width 35 height 35
click at [604, 280] on button "e" at bounding box center [602, 282] width 35 height 35
click at [484, 331] on button "l" at bounding box center [496, 334] width 35 height 35
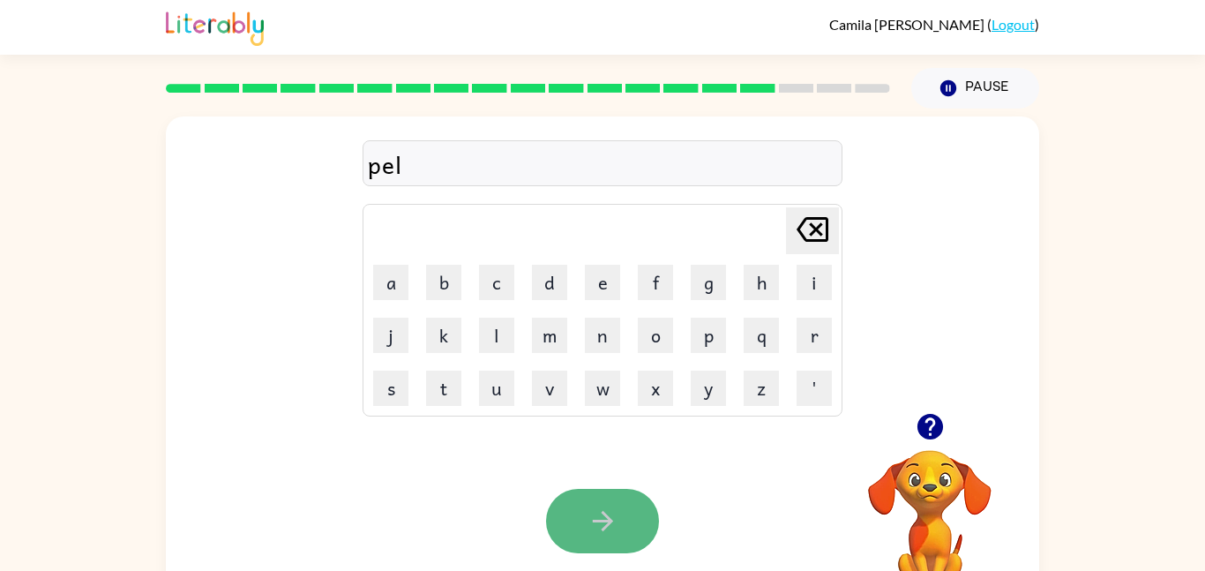
click at [608, 519] on icon "button" at bounding box center [602, 521] width 20 height 20
click at [612, 536] on button "button" at bounding box center [602, 521] width 113 height 64
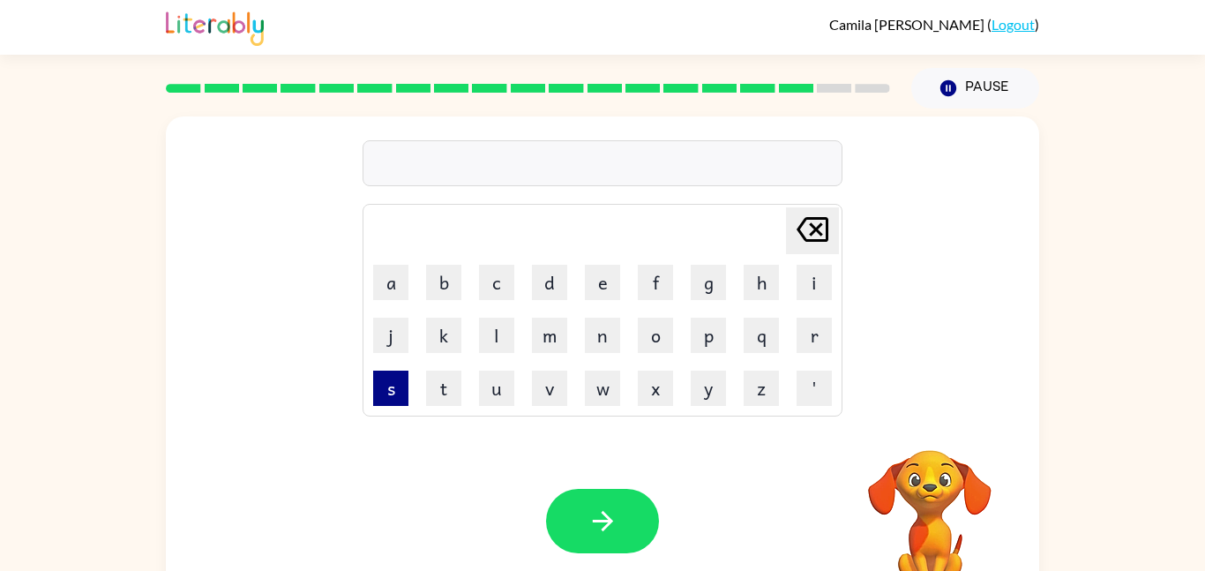
click at [391, 399] on button "s" at bounding box center [390, 387] width 35 height 35
click at [715, 326] on button "p" at bounding box center [708, 334] width 35 height 35
click at [646, 342] on button "o" at bounding box center [655, 334] width 35 height 35
click at [444, 391] on button "t" at bounding box center [443, 387] width 35 height 35
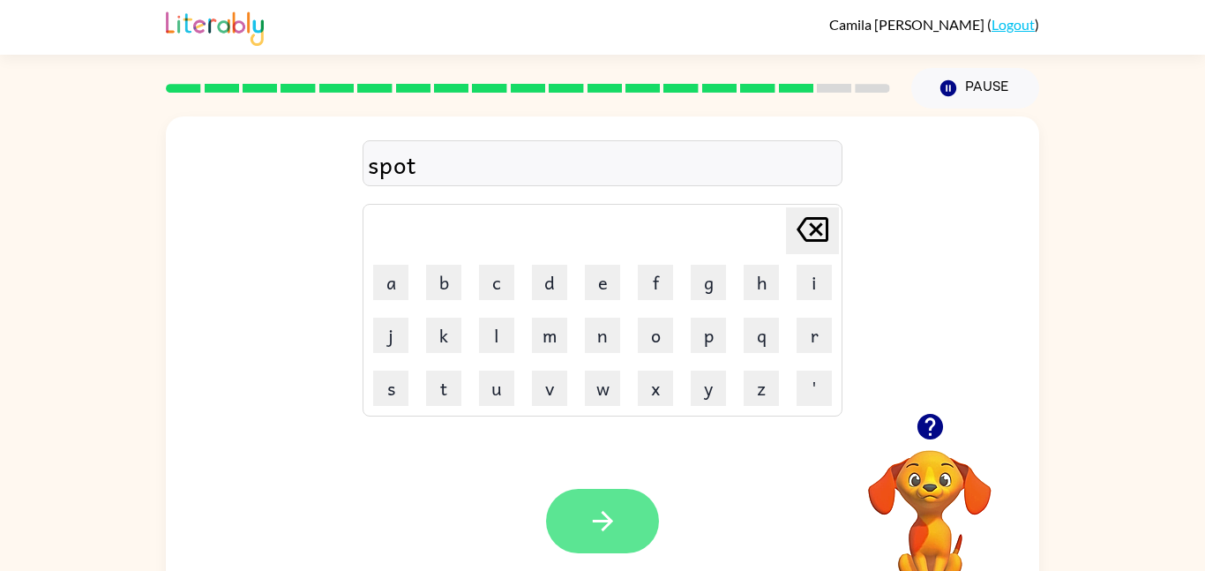
click at [591, 528] on icon "button" at bounding box center [602, 520] width 31 height 31
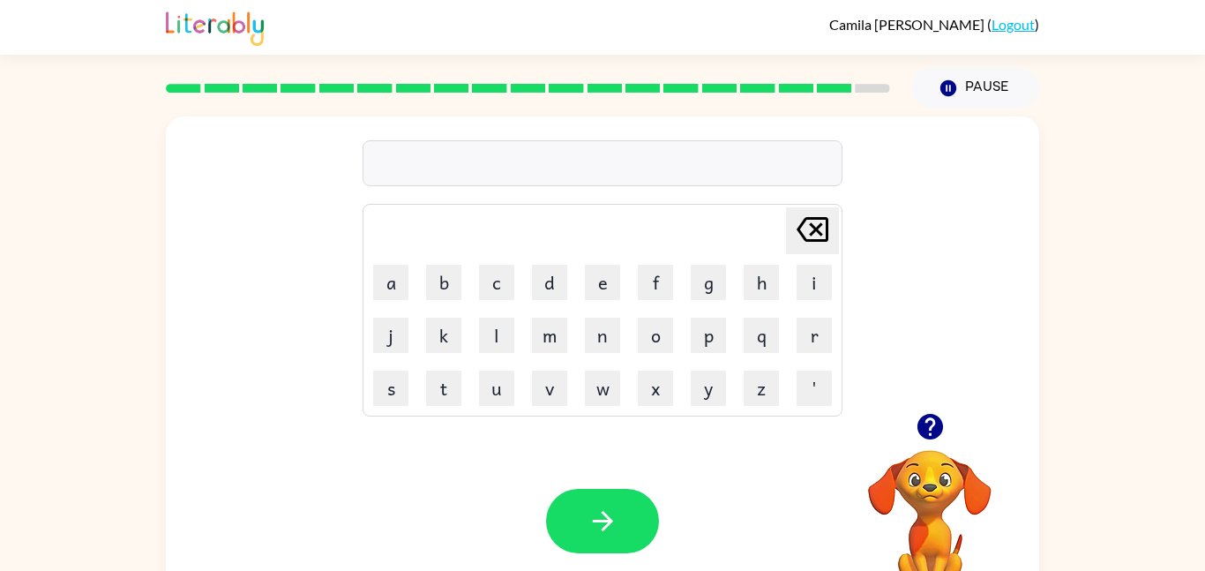
click at [923, 435] on icon "button" at bounding box center [929, 427] width 26 height 26
click at [754, 291] on button "h" at bounding box center [760, 282] width 35 height 35
click at [605, 276] on button "e" at bounding box center [602, 282] width 35 height 35
